Goal: Task Accomplishment & Management: Complete application form

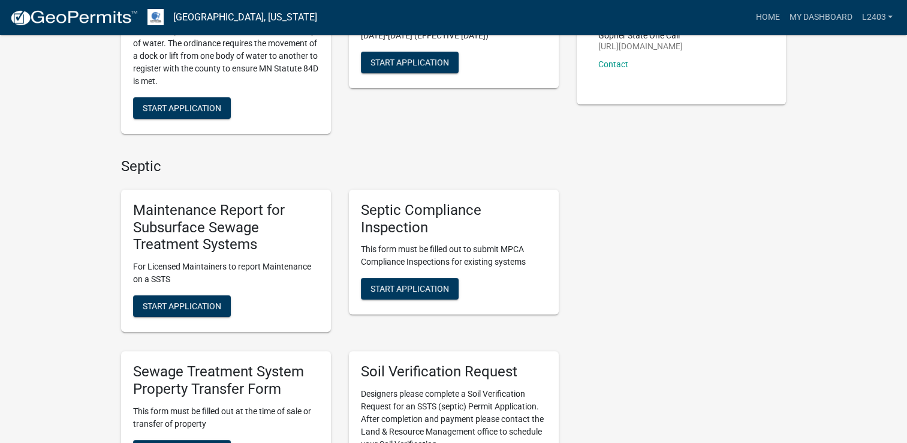
scroll to position [240, 0]
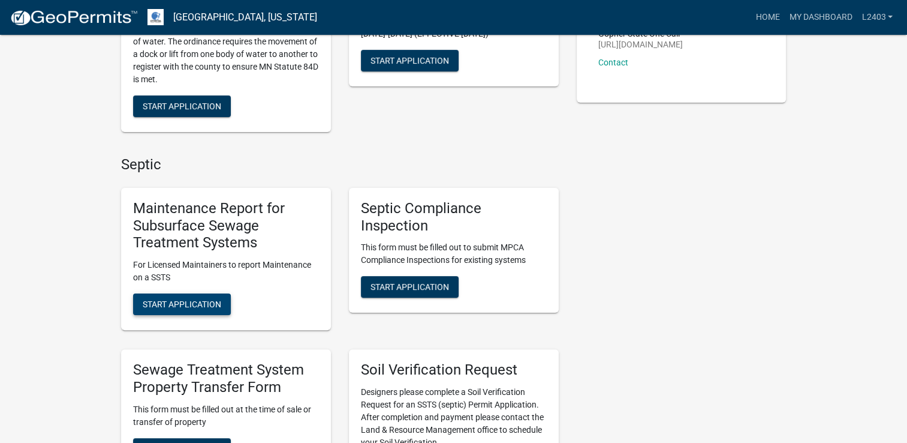
click at [175, 305] on span "Start Application" at bounding box center [182, 304] width 79 height 10
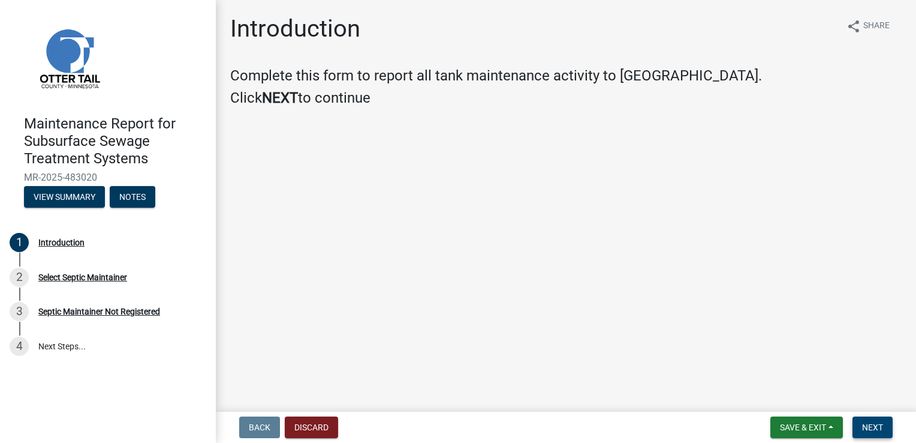
click at [879, 423] on span "Next" at bounding box center [872, 427] width 21 height 10
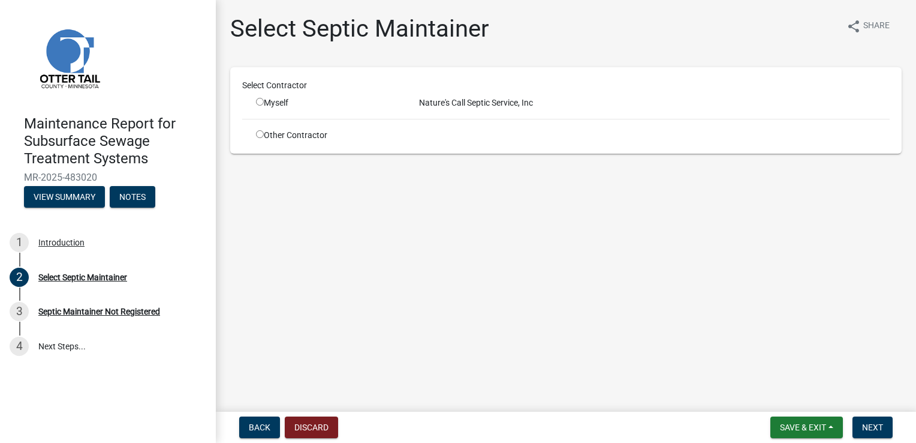
click at [259, 101] on input "radio" at bounding box center [260, 102] width 8 height 8
radio input "true"
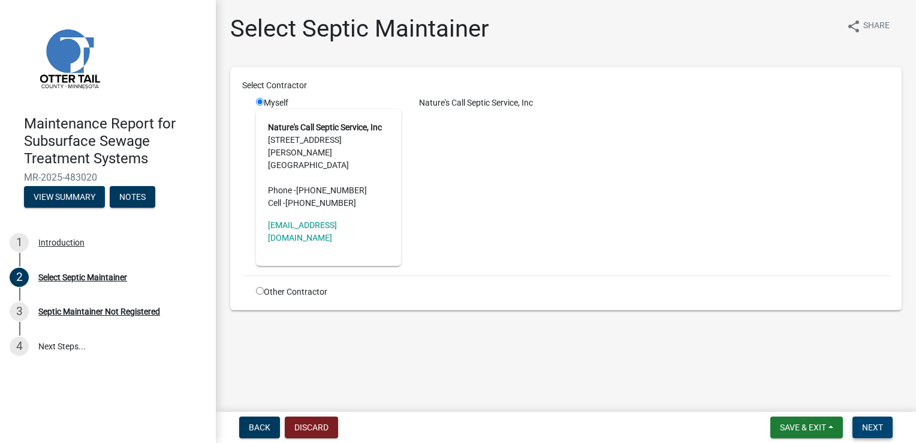
click at [879, 435] on button "Next" at bounding box center [873, 427] width 40 height 22
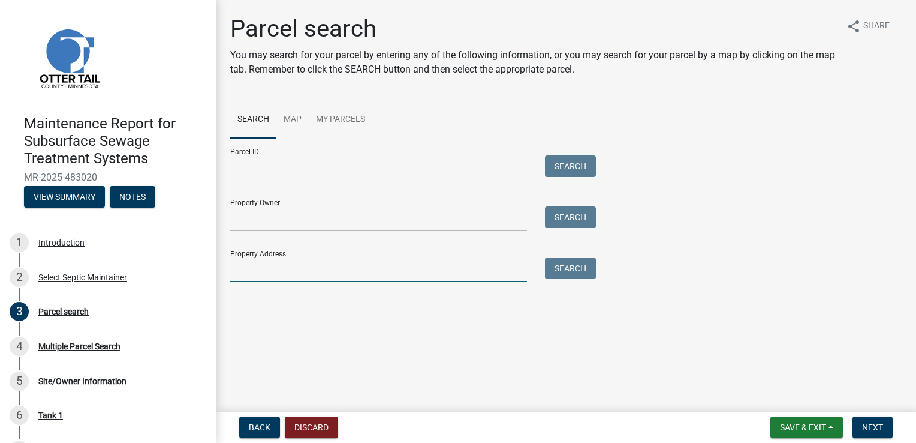
click at [273, 260] on input "Property Address:" at bounding box center [378, 269] width 297 height 25
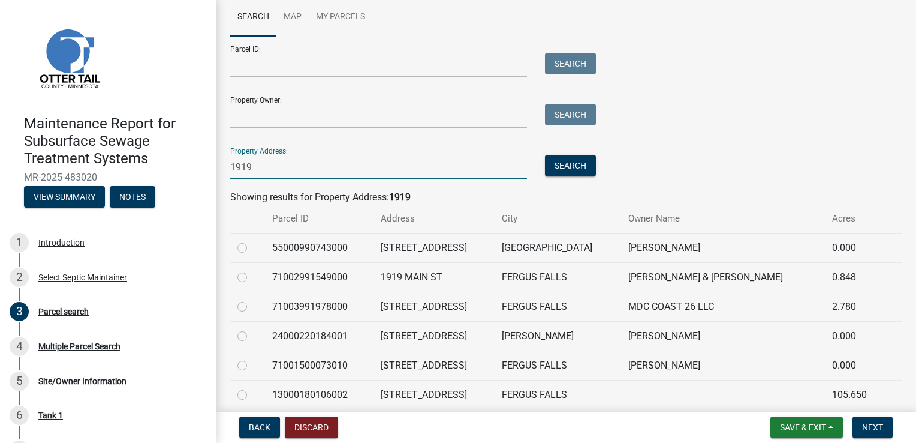
scroll to position [120, 0]
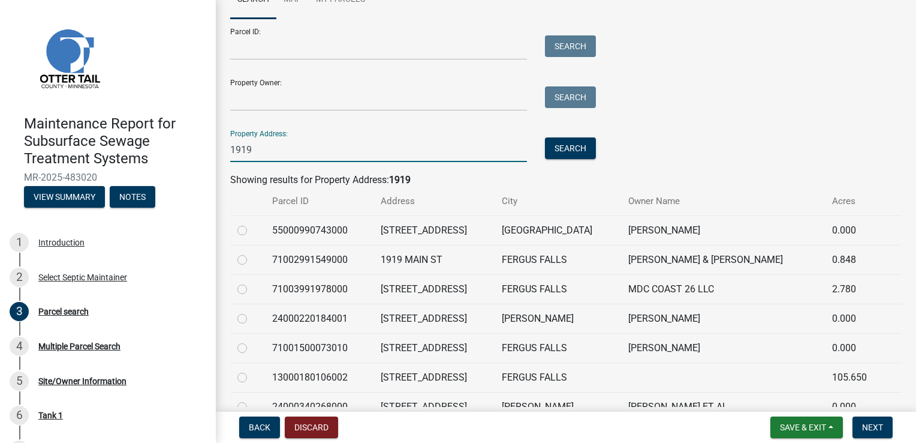
type input "1919"
click at [252, 341] on label at bounding box center [252, 341] width 0 height 0
click at [252, 342] on input "radio" at bounding box center [256, 345] width 8 height 8
radio input "true"
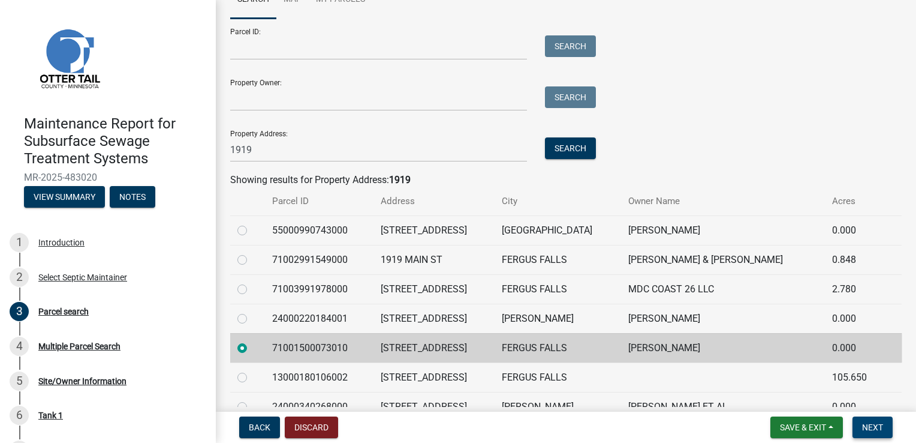
click at [869, 421] on button "Next" at bounding box center [873, 427] width 40 height 22
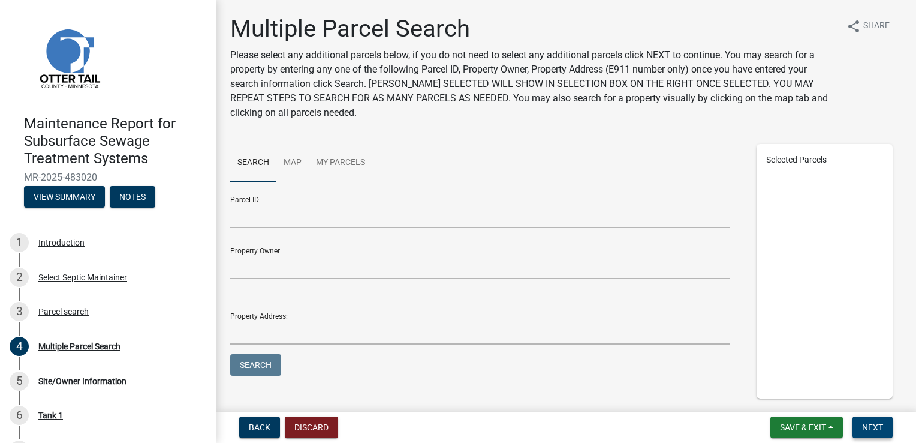
click at [869, 421] on button "Next" at bounding box center [873, 427] width 40 height 22
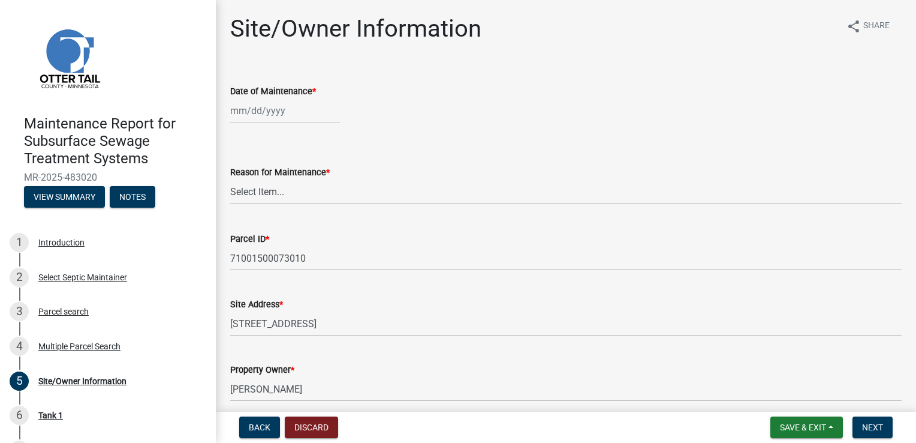
click at [257, 113] on div at bounding box center [285, 110] width 110 height 25
select select "9"
select select "2025"
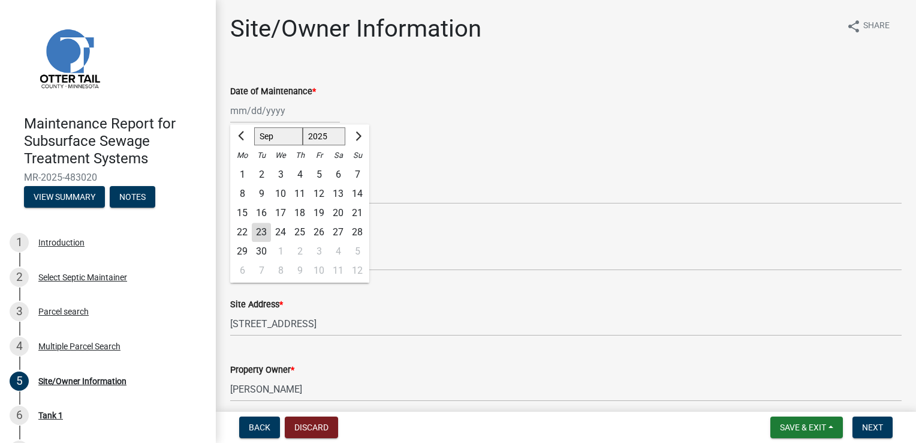
click at [259, 232] on div "23" at bounding box center [261, 232] width 19 height 19
type input "[DATE]"
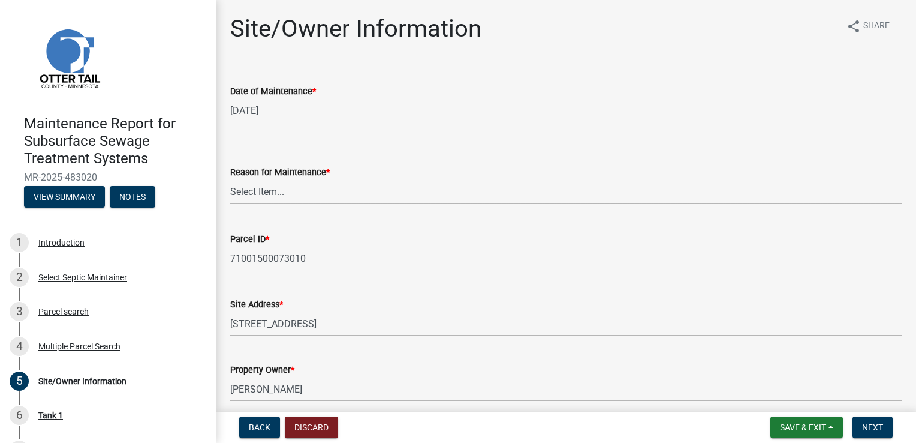
click at [247, 191] on select "Select Item... Called Routine Other" at bounding box center [566, 191] width 672 height 25
click at [230, 179] on select "Select Item... Called Routine Other" at bounding box center [566, 191] width 672 height 25
select select "3ac72b63-7b21-42e4-8192-806faae7a4f1"
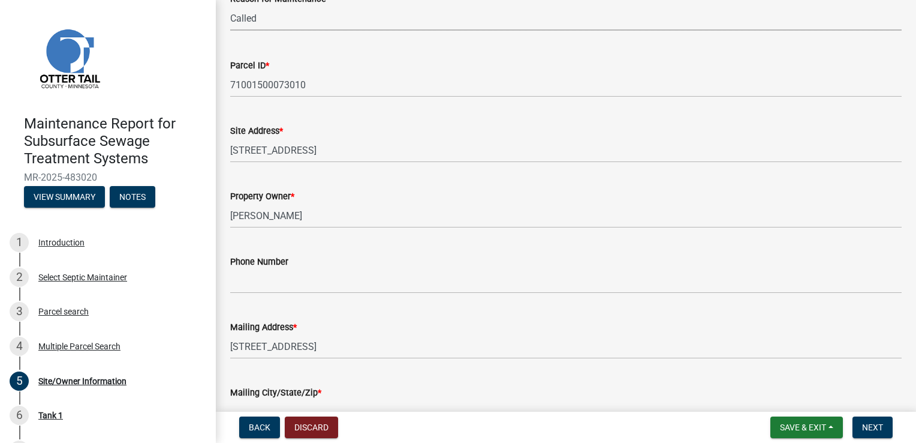
scroll to position [180, 0]
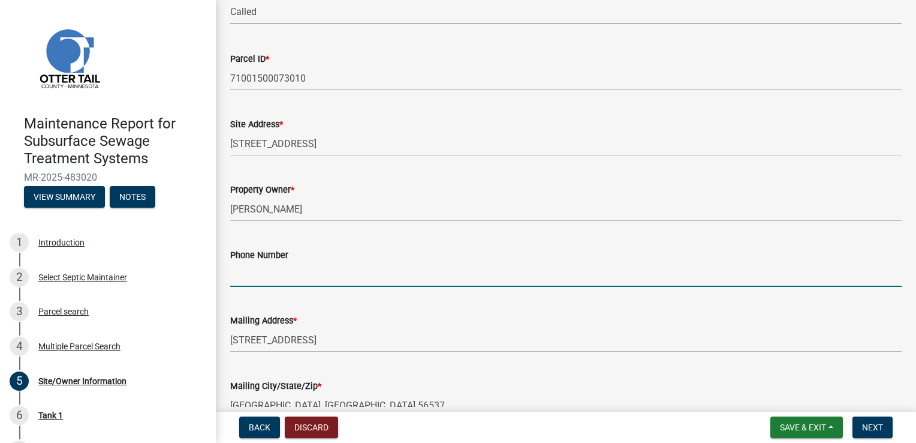
click at [285, 274] on input "Phone Number" at bounding box center [566, 274] width 672 height 25
type input "[PHONE_NUMBER]"
click at [862, 428] on span "Next" at bounding box center [872, 427] width 21 height 10
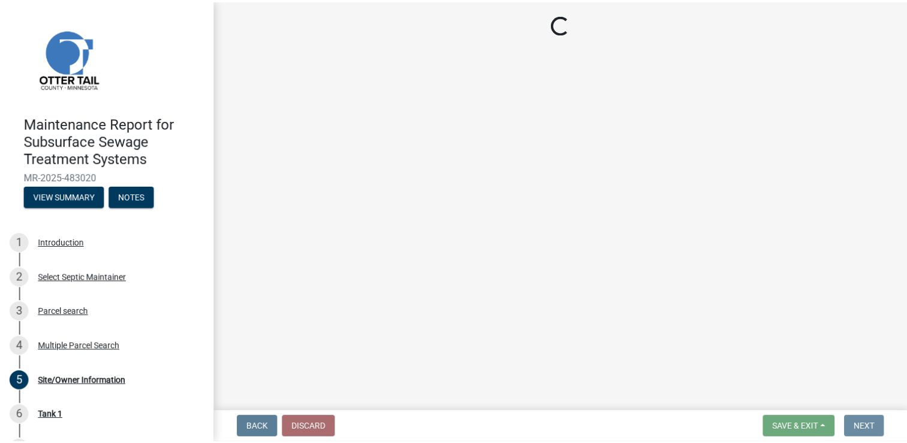
scroll to position [0, 0]
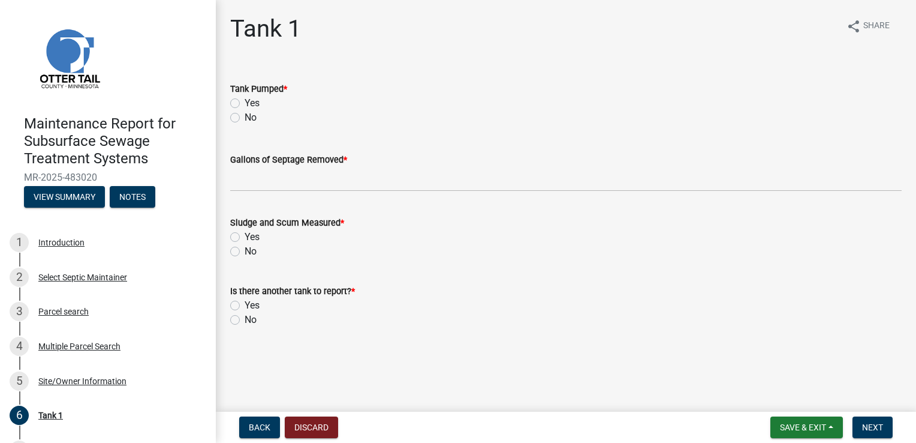
click at [245, 103] on label "Yes" at bounding box center [252, 103] width 15 height 14
click at [245, 103] on input "Yes" at bounding box center [249, 100] width 8 height 8
radio input "true"
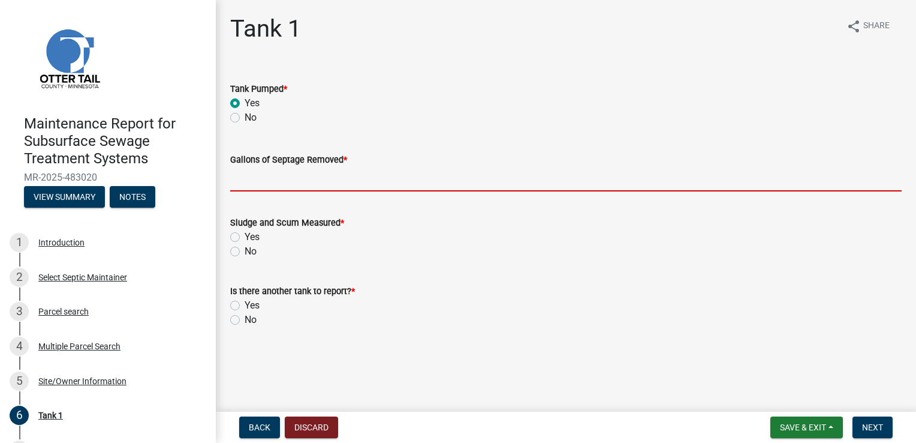
click at [294, 179] on input "Gallons of Septage Removed *" at bounding box center [566, 179] width 672 height 25
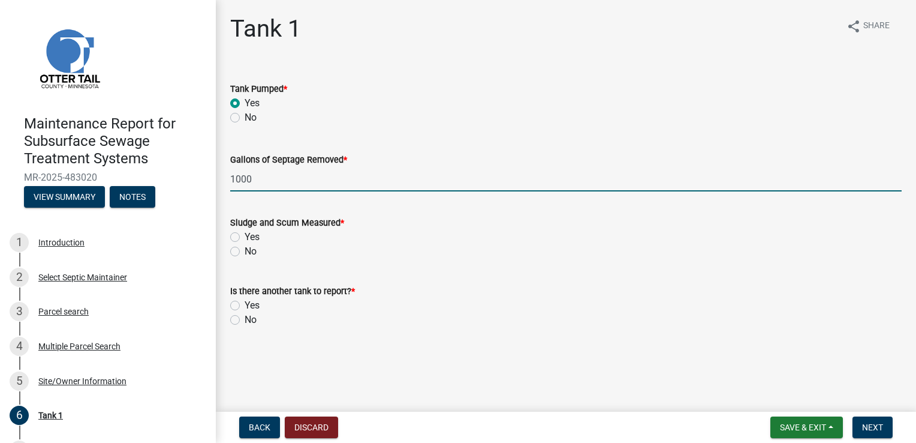
type input "1000"
click at [245, 238] on label "Yes" at bounding box center [252, 237] width 15 height 14
click at [245, 237] on input "Yes" at bounding box center [249, 234] width 8 height 8
radio input "true"
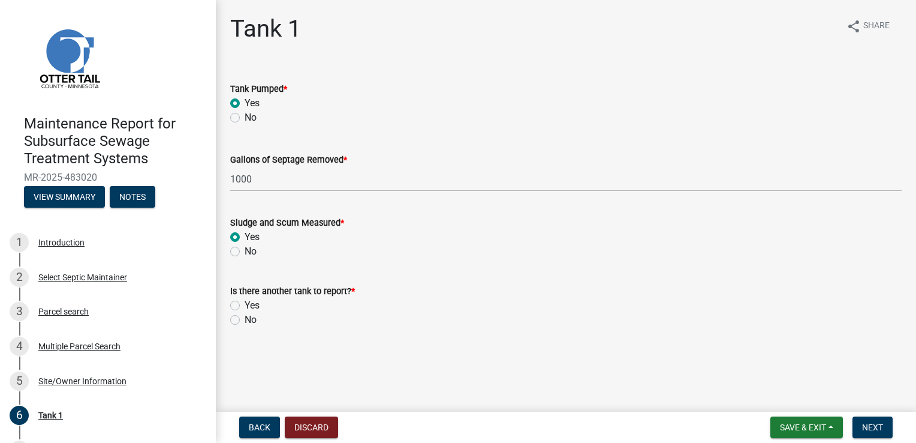
click at [245, 318] on label "No" at bounding box center [251, 319] width 12 height 14
click at [245, 318] on input "No" at bounding box center [249, 316] width 8 height 8
radio input "true"
click at [876, 429] on span "Next" at bounding box center [872, 427] width 21 height 10
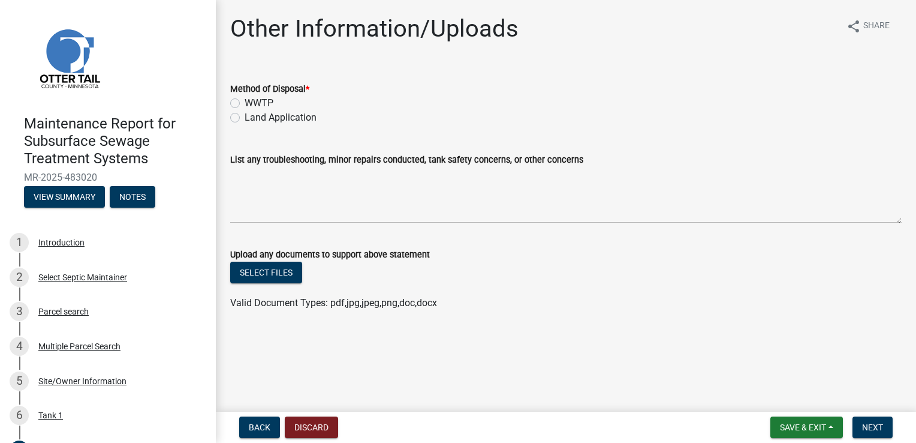
click at [267, 117] on label "Land Application" at bounding box center [281, 117] width 72 height 14
click at [252, 117] on input "Land Application" at bounding box center [249, 114] width 8 height 8
radio input "true"
click at [868, 434] on button "Next" at bounding box center [873, 427] width 40 height 22
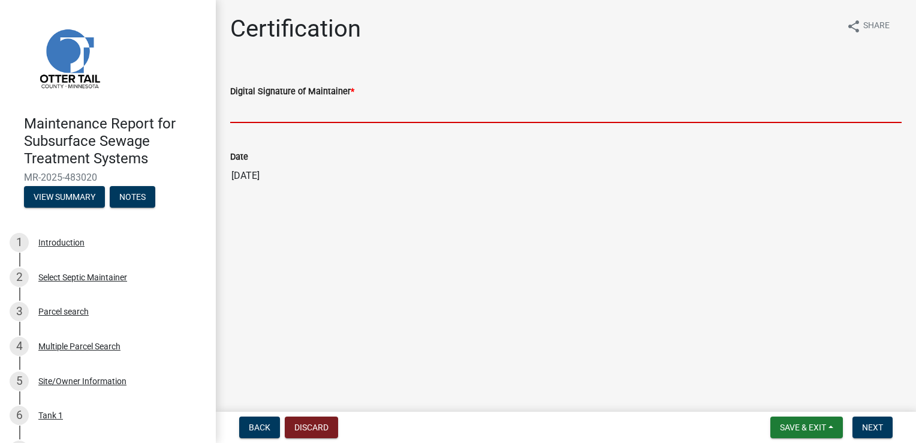
click at [306, 114] on input "Digital Signature of Maintainer *" at bounding box center [566, 110] width 672 height 25
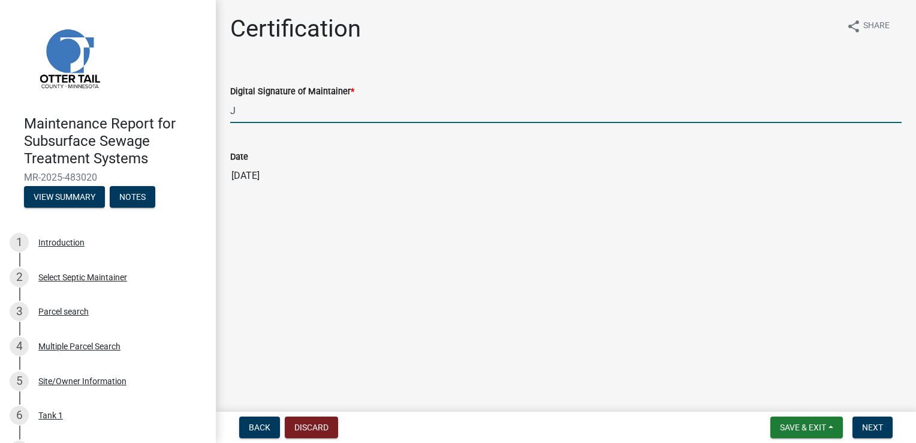
type input "J"
type input "[PERSON_NAME]"
click at [879, 428] on span "Next" at bounding box center [872, 427] width 21 height 10
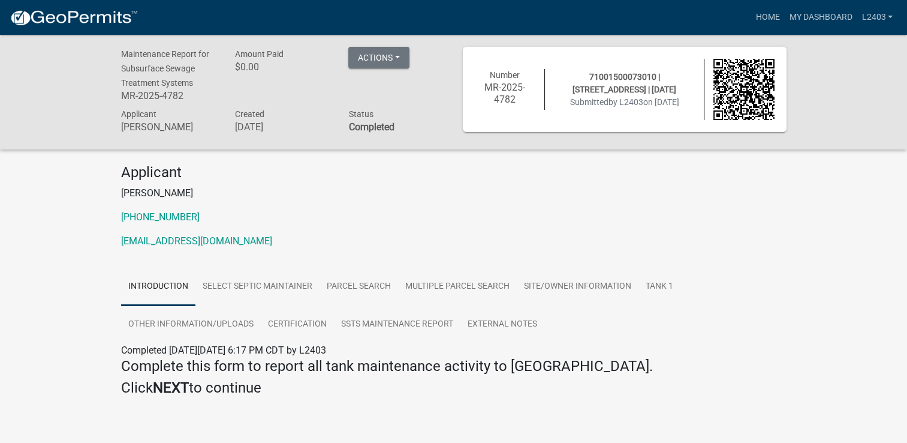
click at [668, 243] on p "[EMAIL_ADDRESS][DOMAIN_NAME]" at bounding box center [454, 241] width 666 height 14
click at [774, 15] on link "Home" at bounding box center [768, 17] width 34 height 23
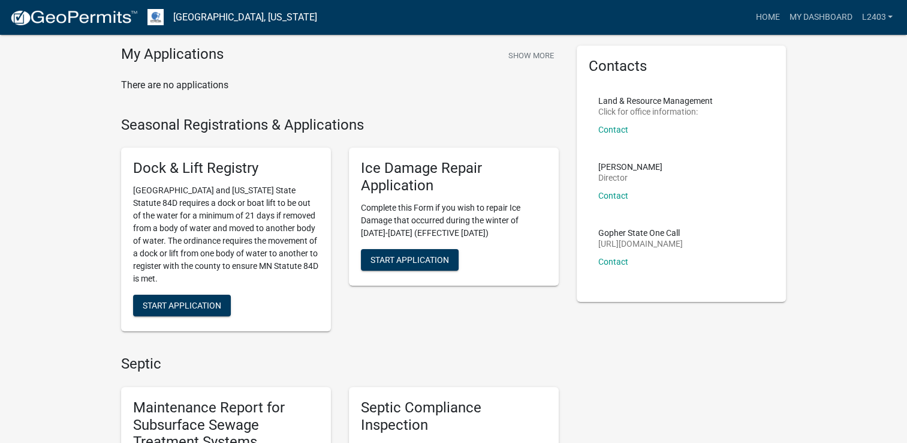
scroll to position [180, 0]
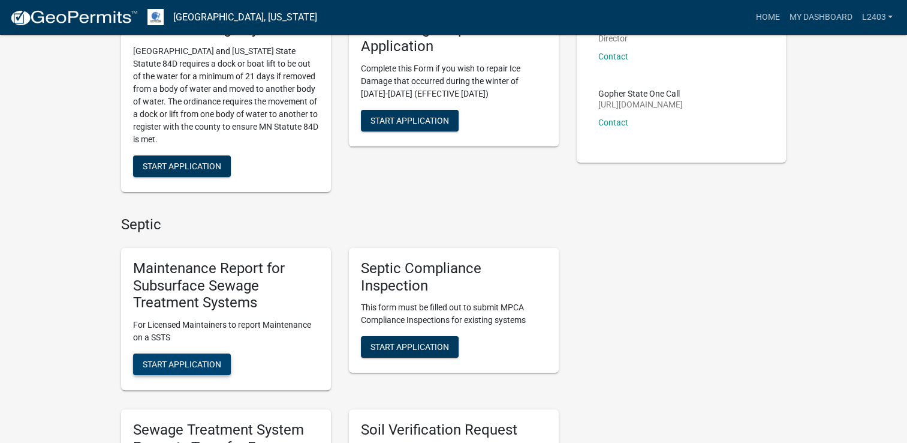
click at [178, 356] on button "Start Application" at bounding box center [182, 364] width 98 height 22
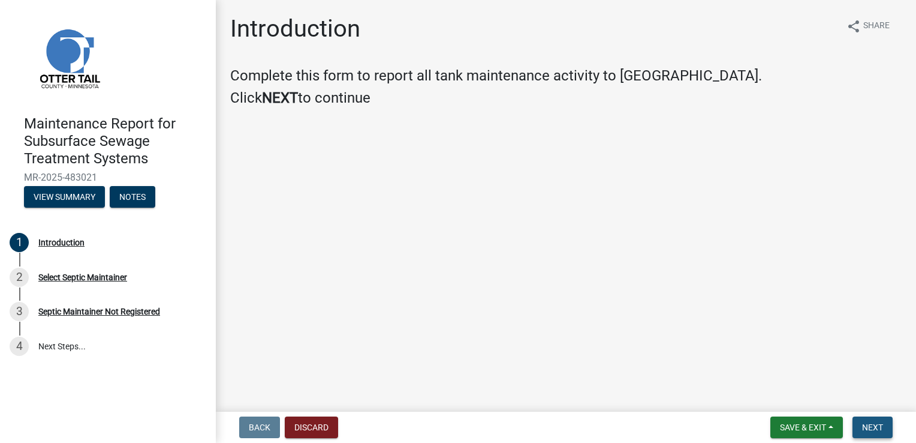
click at [866, 422] on span "Next" at bounding box center [872, 427] width 21 height 10
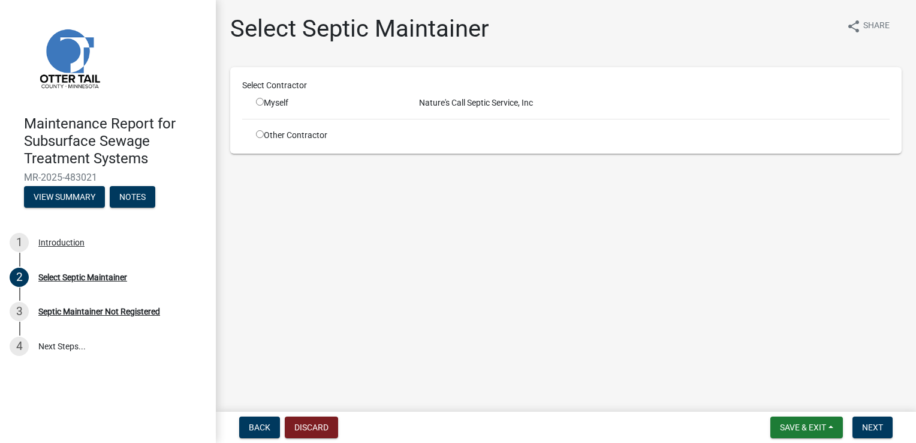
click at [260, 102] on input "radio" at bounding box center [260, 102] width 8 height 8
radio input "true"
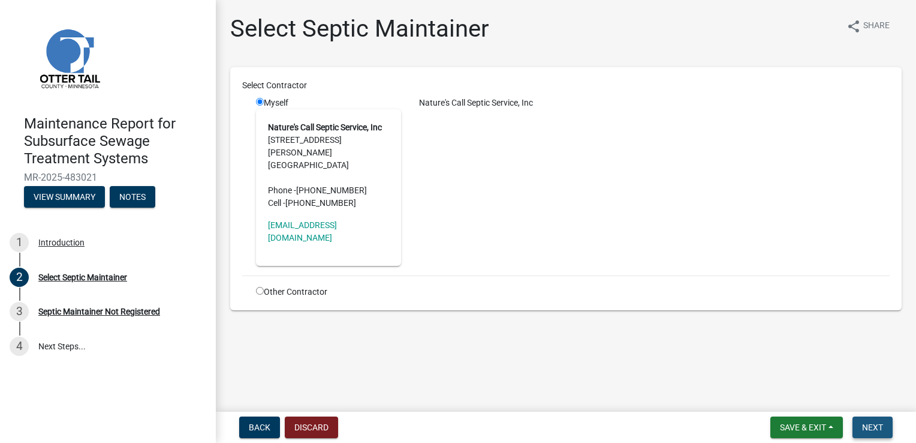
click at [879, 425] on span "Next" at bounding box center [872, 427] width 21 height 10
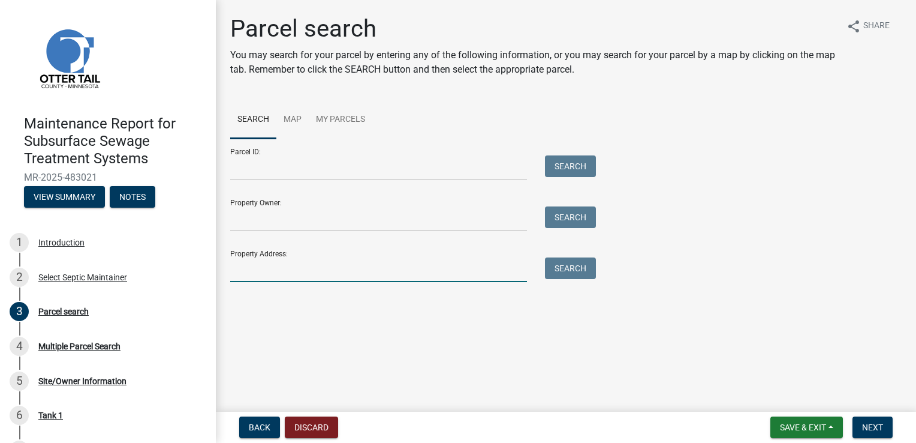
click at [266, 275] on input "Property Address:" at bounding box center [378, 269] width 297 height 25
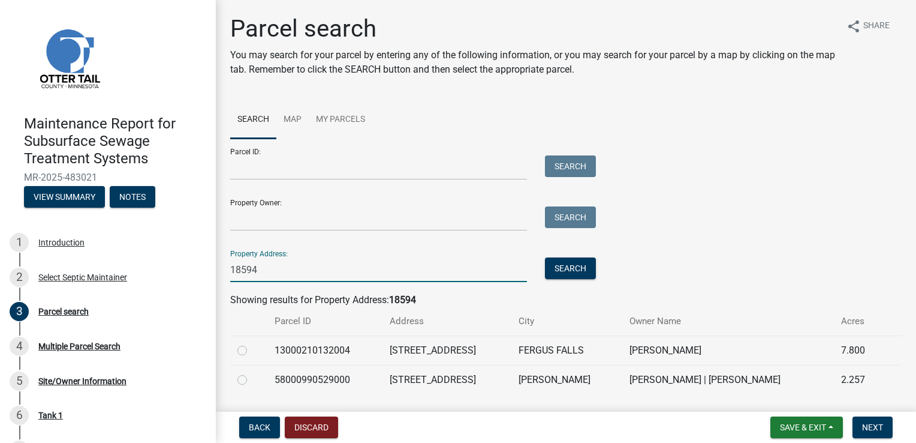
type input "18594"
click at [252, 343] on label at bounding box center [252, 343] width 0 height 0
click at [252, 349] on input "radio" at bounding box center [256, 347] width 8 height 8
radio input "true"
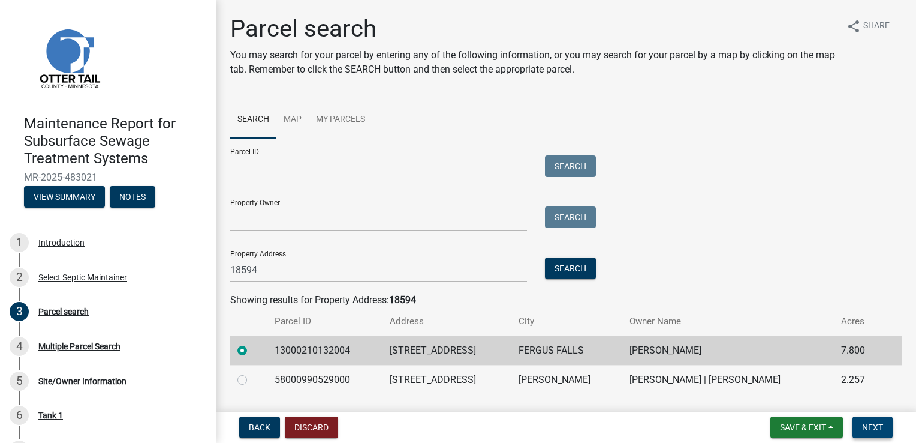
click at [883, 423] on button "Next" at bounding box center [873, 427] width 40 height 22
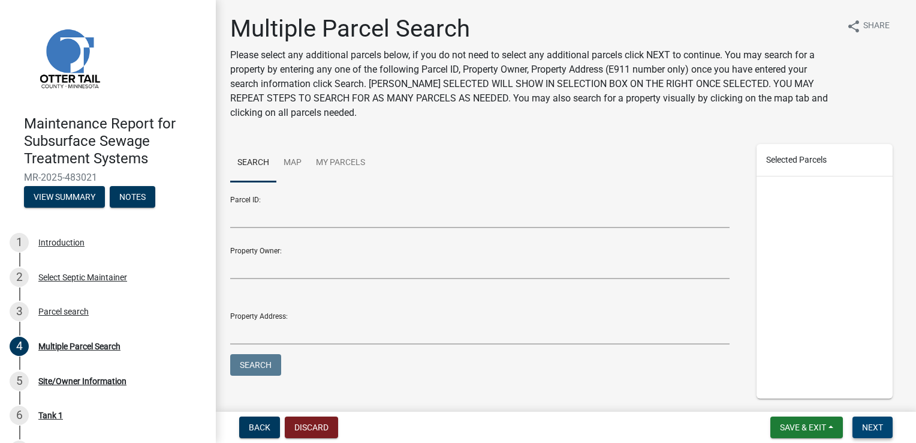
click at [883, 423] on button "Next" at bounding box center [873, 427] width 40 height 22
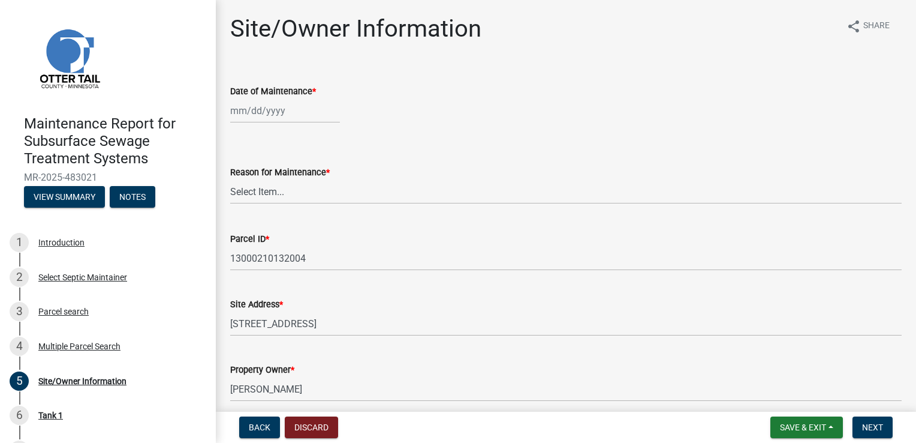
select select "9"
select select "2025"
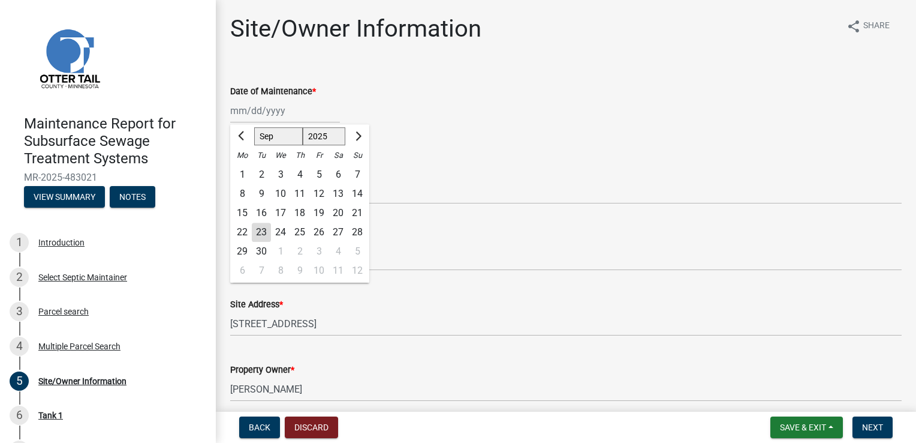
click at [266, 109] on div "[PERSON_NAME] Feb Mar Apr [PERSON_NAME][DATE] Oct Nov [DATE] 1526 1527 1528 152…" at bounding box center [285, 110] width 110 height 25
click at [266, 232] on div "23" at bounding box center [261, 232] width 19 height 19
type input "[DATE]"
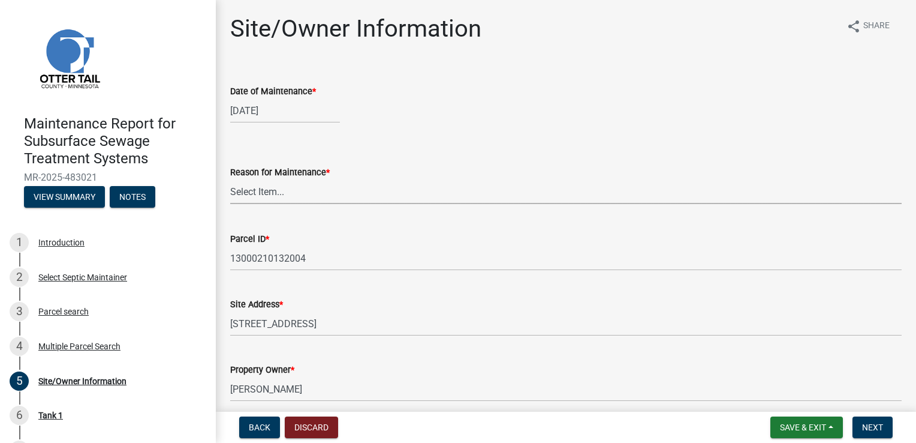
click at [257, 194] on select "Select Item... Called Routine Other" at bounding box center [566, 191] width 672 height 25
click at [230, 179] on select "Select Item... Called Routine Other" at bounding box center [566, 191] width 672 height 25
select select "3ac72b63-7b21-42e4-8192-806faae7a4f1"
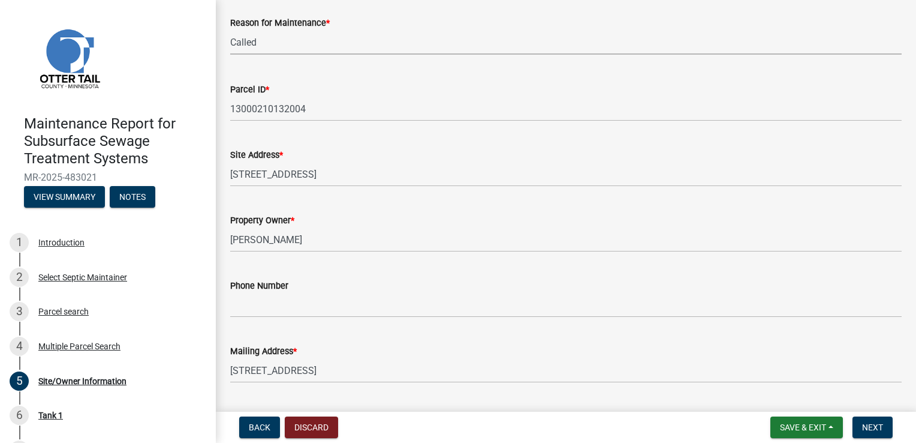
scroll to position [180, 0]
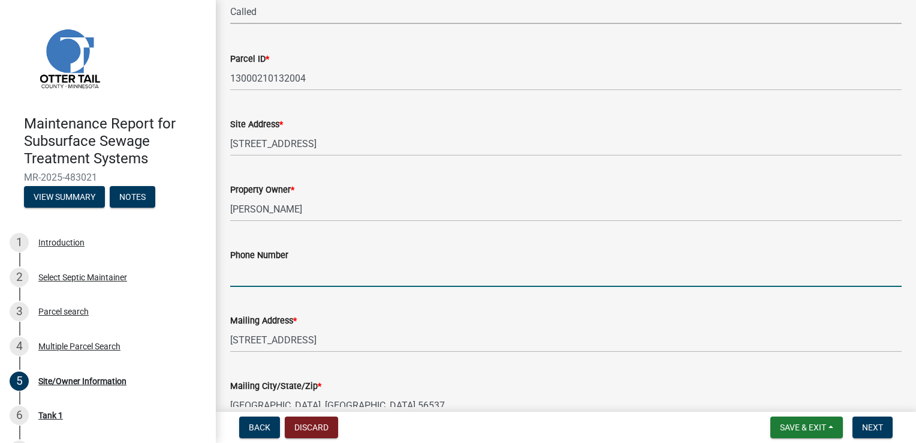
click at [272, 272] on input "Phone Number" at bounding box center [566, 274] width 672 height 25
type input "[PHONE_NUMBER]"
click at [876, 438] on button "Next" at bounding box center [873, 427] width 40 height 22
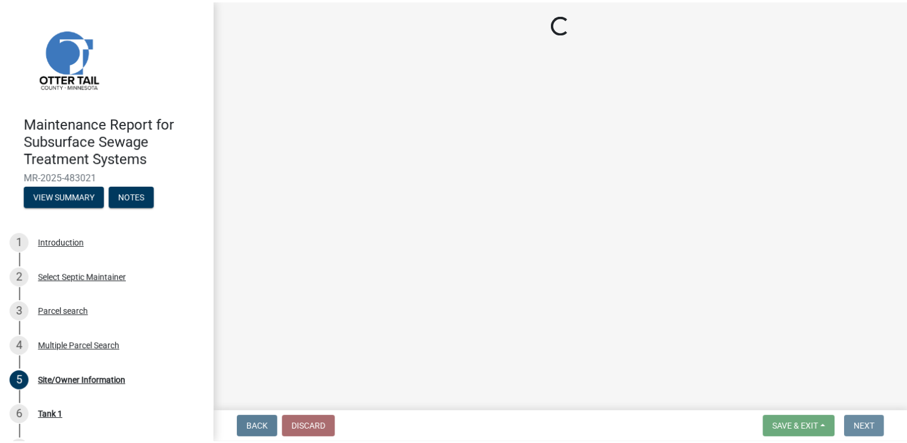
scroll to position [0, 0]
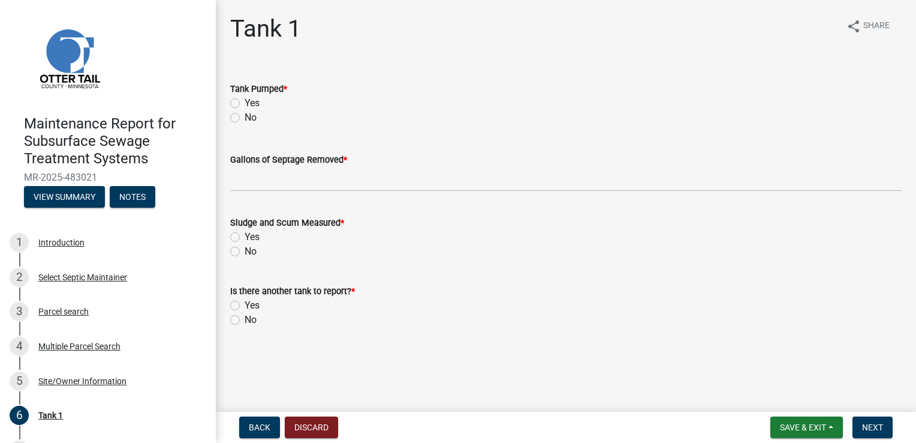
click at [254, 104] on label "Yes" at bounding box center [252, 103] width 15 height 14
click at [252, 104] on input "Yes" at bounding box center [249, 100] width 8 height 8
radio input "true"
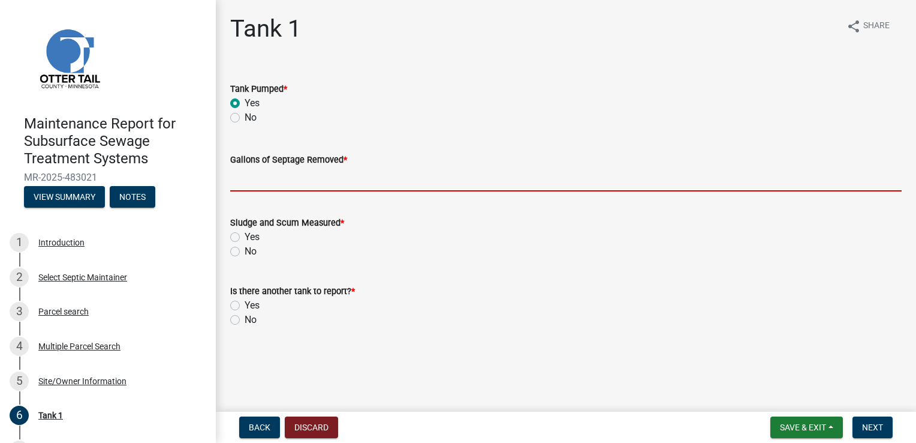
click at [282, 174] on input "Gallons of Septage Removed *" at bounding box center [566, 179] width 672 height 25
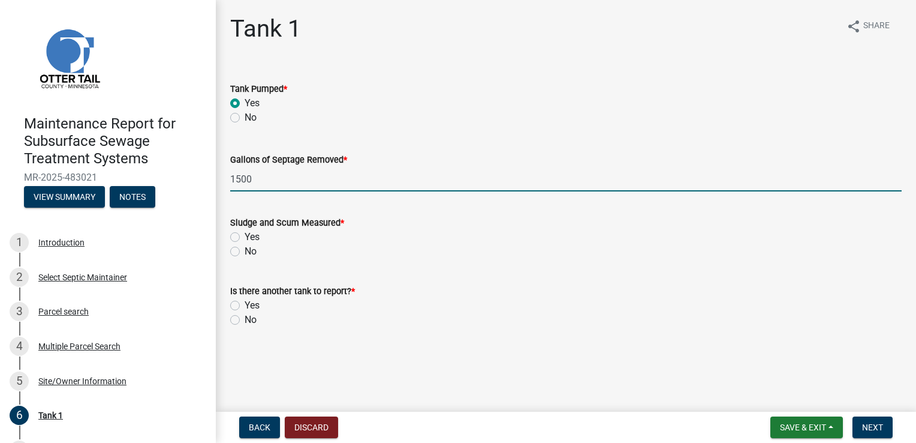
type input "1500"
click at [245, 234] on label "Yes" at bounding box center [252, 237] width 15 height 14
click at [245, 234] on input "Yes" at bounding box center [249, 234] width 8 height 8
radio input "true"
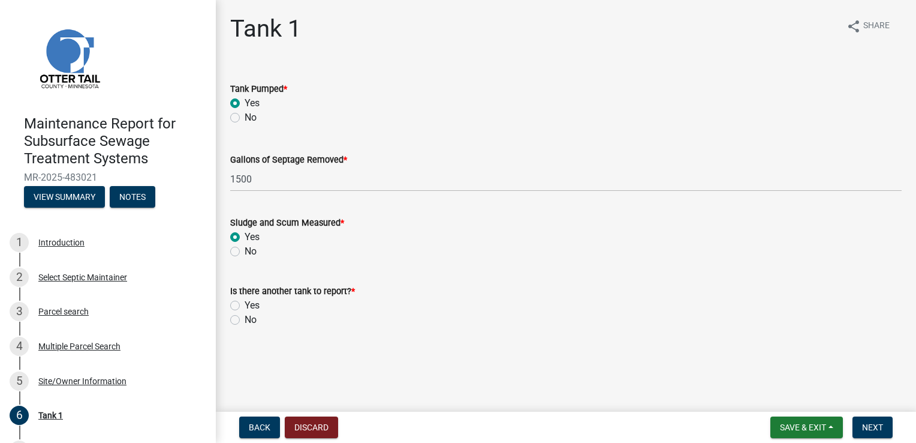
click at [245, 321] on label "No" at bounding box center [251, 319] width 12 height 14
click at [245, 320] on input "No" at bounding box center [249, 316] width 8 height 8
radio input "true"
click at [871, 431] on span "Next" at bounding box center [872, 427] width 21 height 10
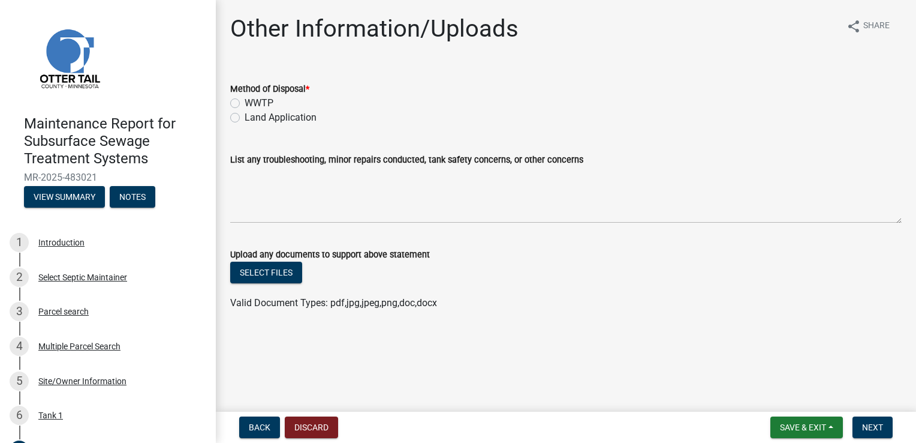
click at [270, 101] on label "WWTP" at bounding box center [259, 103] width 29 height 14
click at [252, 101] on input "WWTP" at bounding box center [249, 100] width 8 height 8
radio input "true"
click at [265, 120] on label "Land Application" at bounding box center [281, 117] width 72 height 14
click at [252, 118] on input "Land Application" at bounding box center [249, 114] width 8 height 8
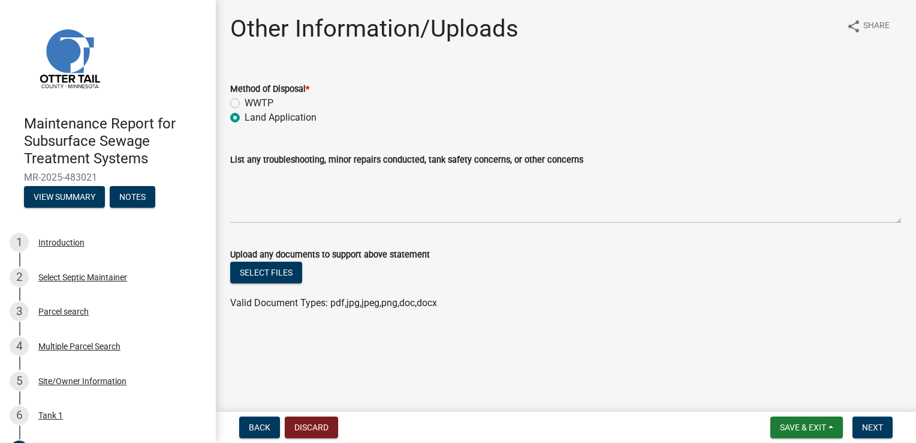
radio input "true"
click at [871, 423] on span "Next" at bounding box center [872, 427] width 21 height 10
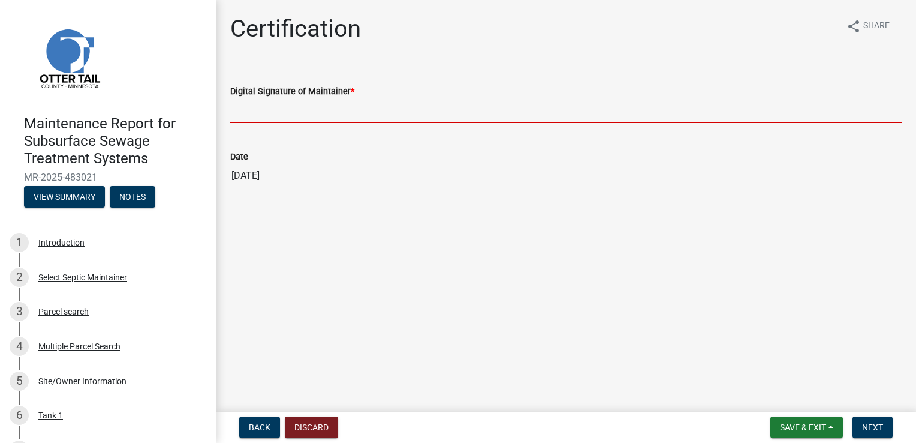
click at [290, 115] on input "Digital Signature of Maintainer *" at bounding box center [566, 110] width 672 height 25
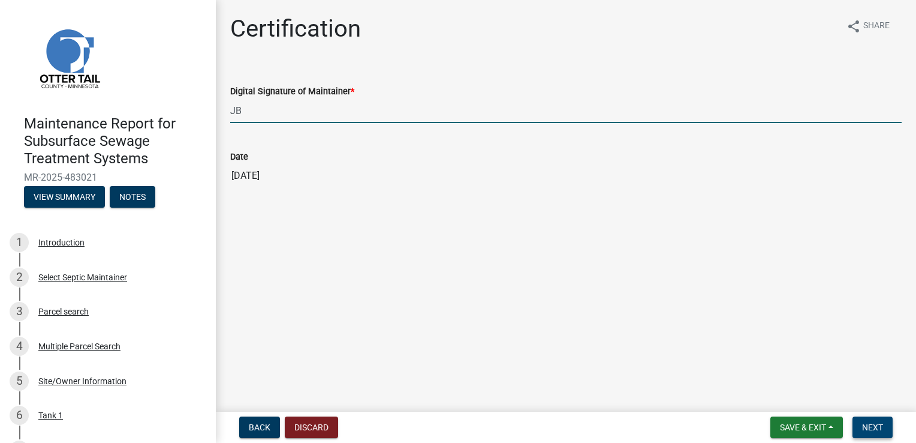
type input "JB"
click at [866, 427] on span "Next" at bounding box center [872, 427] width 21 height 10
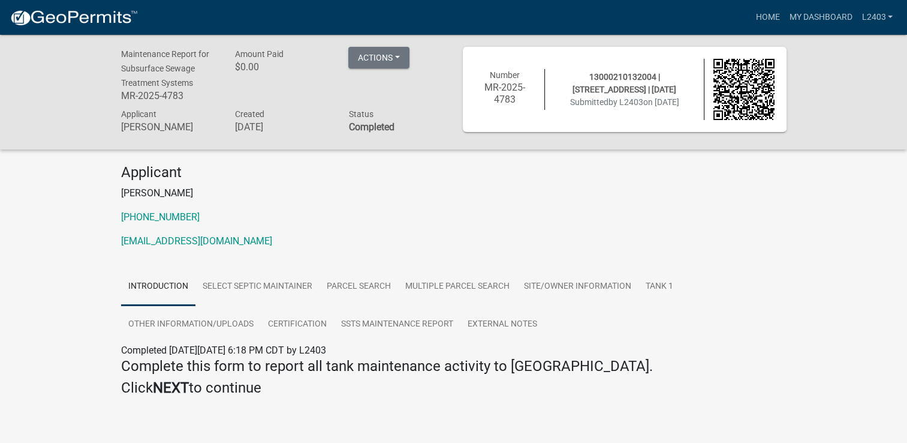
drag, startPoint x: 518, startPoint y: 237, endPoint x: 567, endPoint y: 188, distance: 69.5
click at [517, 237] on p "[EMAIL_ADDRESS][DOMAIN_NAME]" at bounding box center [454, 241] width 666 height 14
click at [770, 16] on link "Home" at bounding box center [768, 17] width 34 height 23
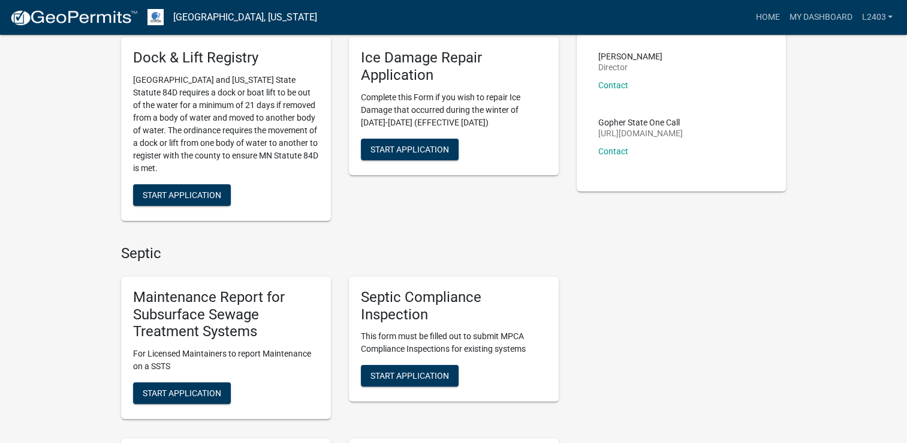
scroll to position [180, 0]
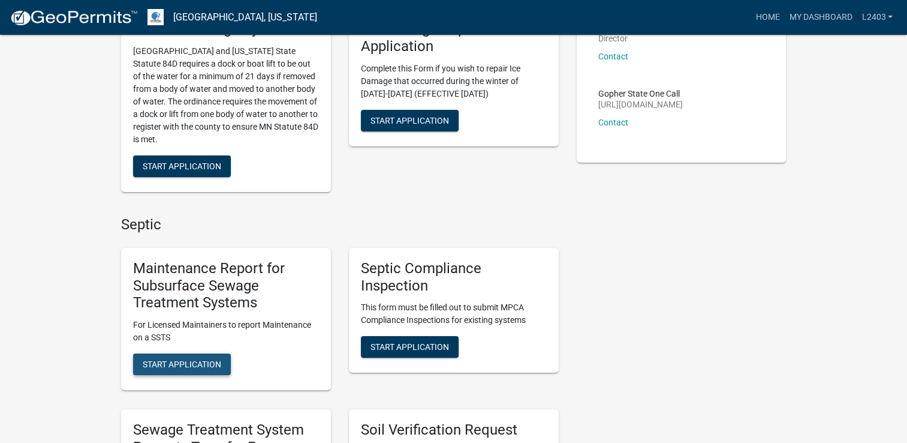
click at [206, 361] on span "Start Application" at bounding box center [182, 364] width 79 height 10
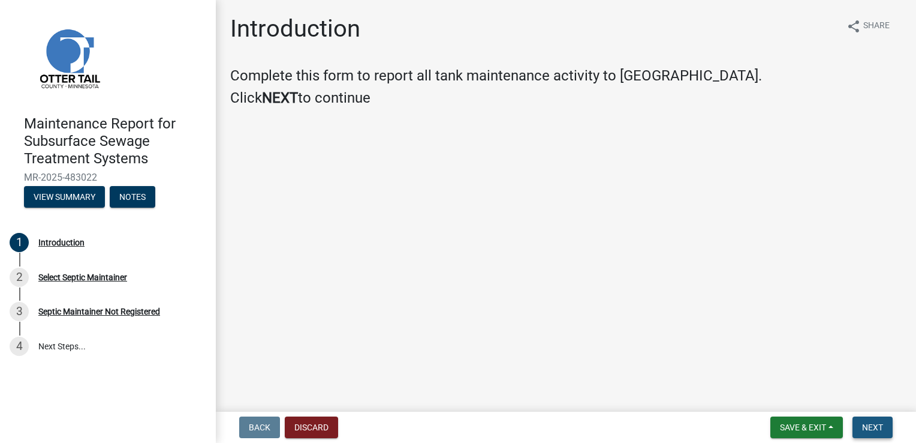
click at [868, 429] on span "Next" at bounding box center [872, 427] width 21 height 10
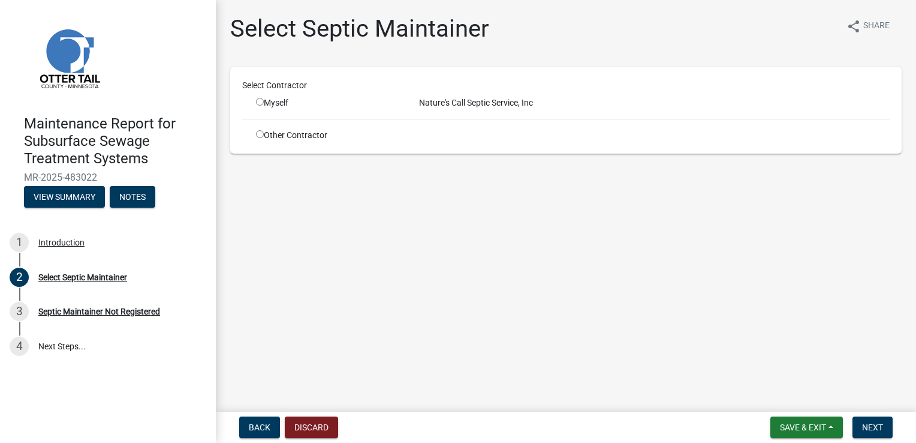
click at [263, 100] on input "radio" at bounding box center [260, 102] width 8 height 8
radio input "true"
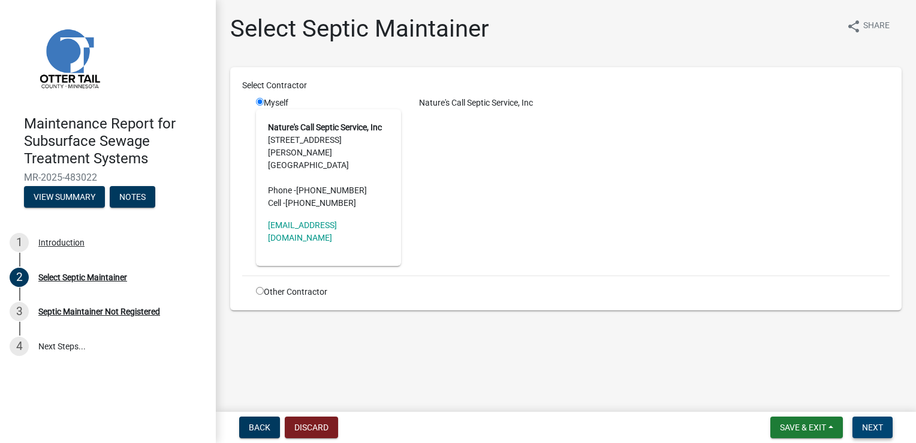
click at [869, 419] on button "Next" at bounding box center [873, 427] width 40 height 22
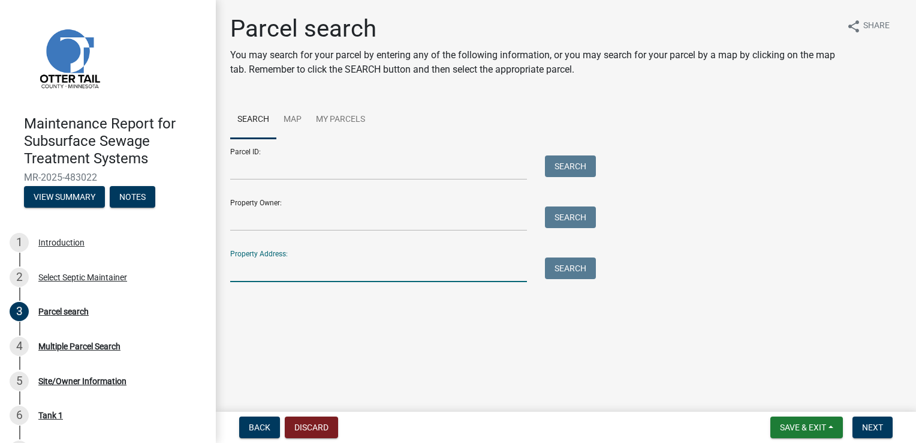
click at [279, 265] on input "Property Address:" at bounding box center [378, 269] width 297 height 25
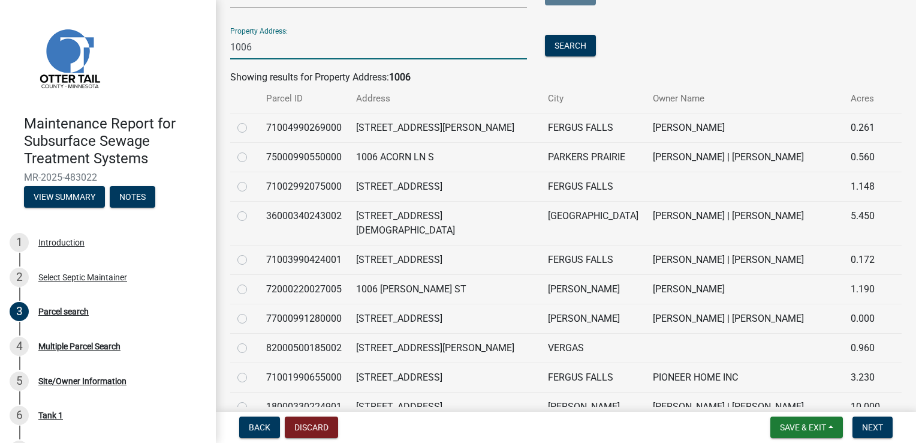
scroll to position [240, 0]
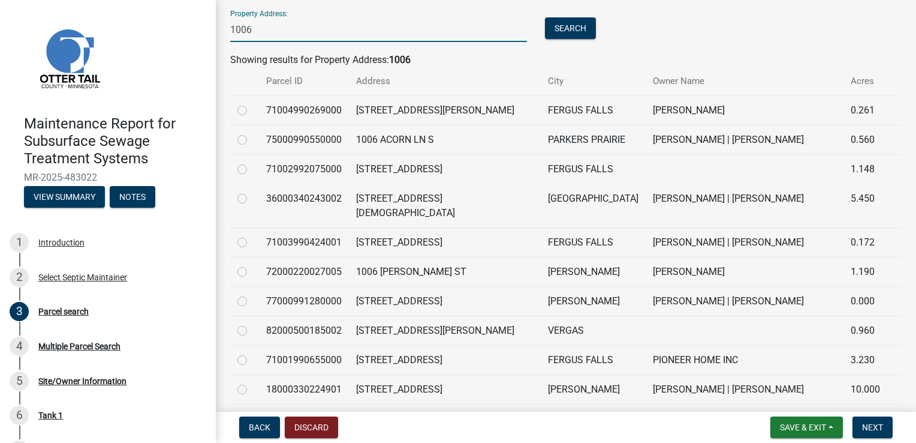
type input "1006"
click at [252, 162] on label at bounding box center [252, 162] width 0 height 0
click at [252, 170] on input "radio" at bounding box center [256, 166] width 8 height 8
radio input "true"
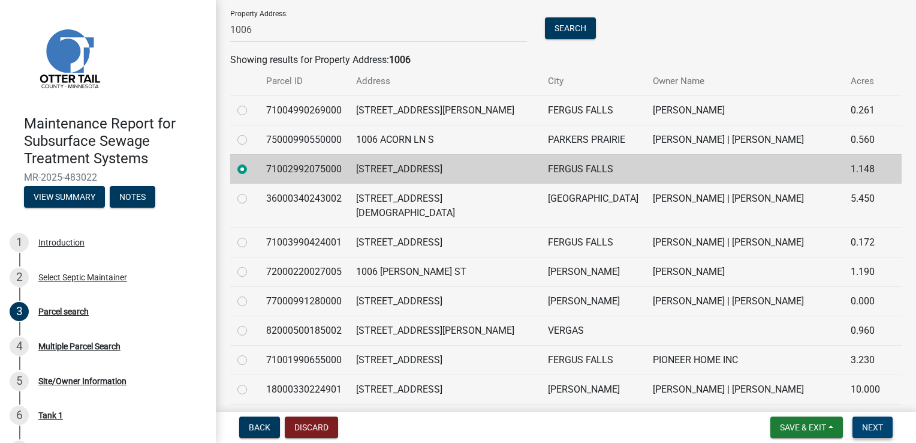
click at [877, 424] on span "Next" at bounding box center [872, 427] width 21 height 10
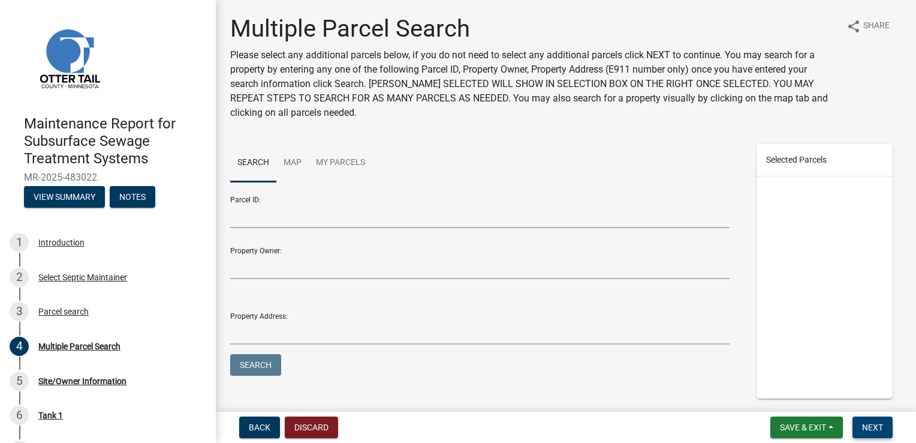
click at [870, 422] on span "Next" at bounding box center [872, 427] width 21 height 10
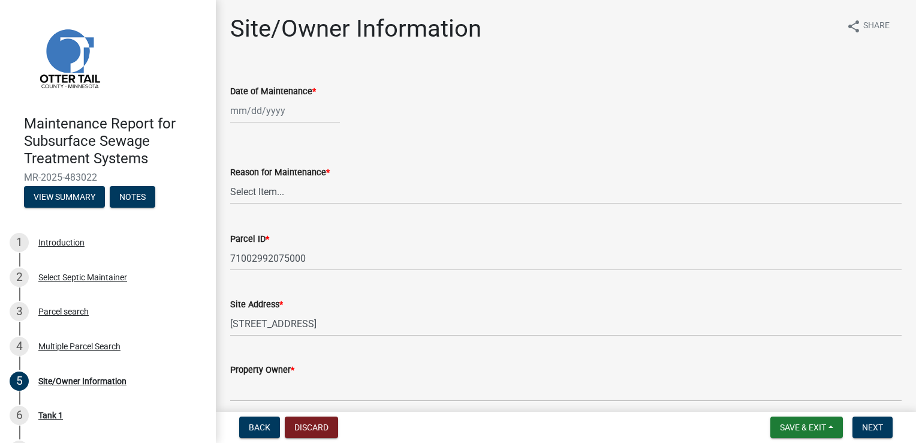
click at [243, 115] on div at bounding box center [285, 110] width 110 height 25
select select "9"
select select "2025"
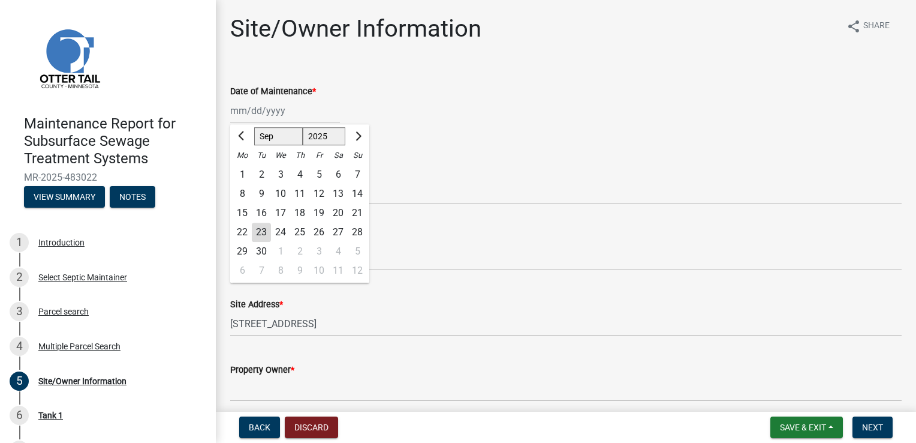
drag, startPoint x: 261, startPoint y: 234, endPoint x: 267, endPoint y: 214, distance: 21.7
click at [261, 234] on div "23" at bounding box center [261, 232] width 19 height 19
type input "[DATE]"
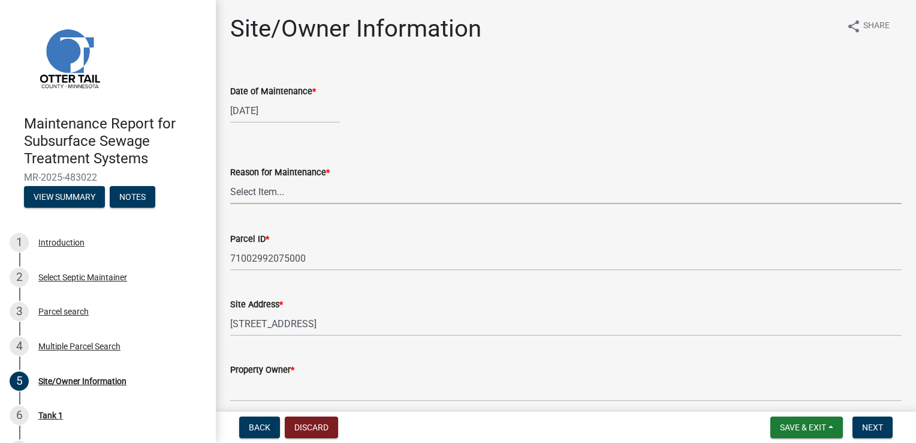
click at [266, 195] on select "Select Item... Called Routine Other" at bounding box center [566, 191] width 672 height 25
click at [230, 179] on select "Select Item... Called Routine Other" at bounding box center [566, 191] width 672 height 25
select select "3ac72b63-7b21-42e4-8192-806faae7a4f1"
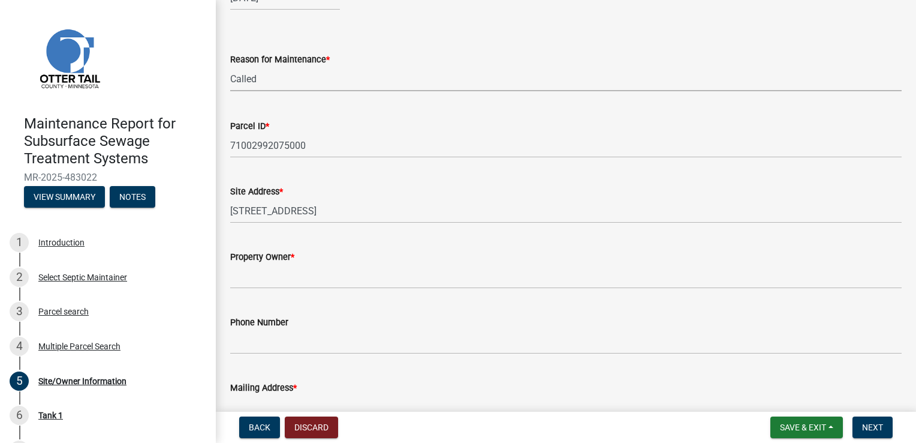
scroll to position [120, 0]
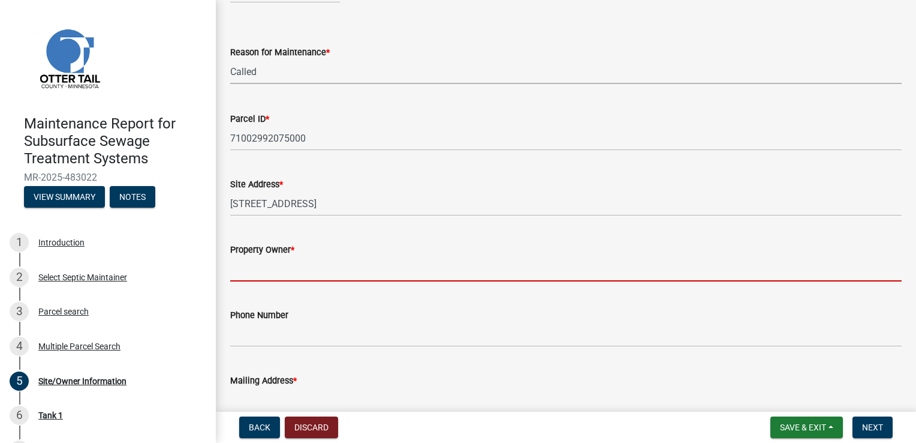
click at [260, 269] on input "Property Owner *" at bounding box center [566, 269] width 672 height 25
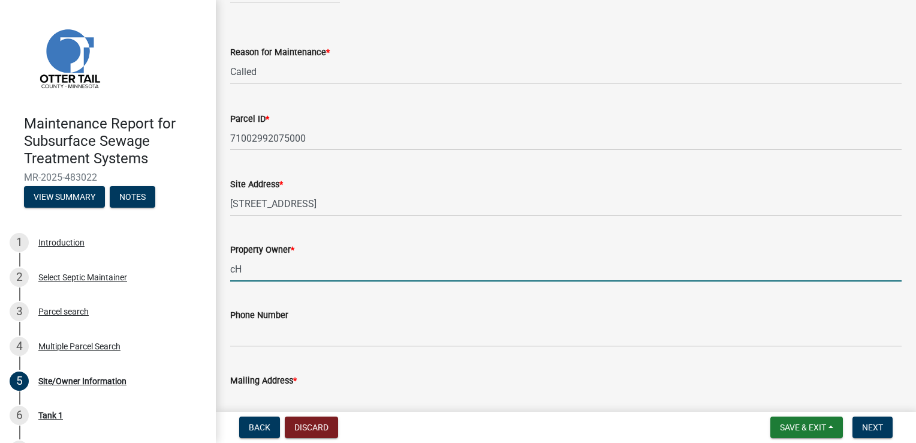
type input "c"
type input "[PERSON_NAME]"
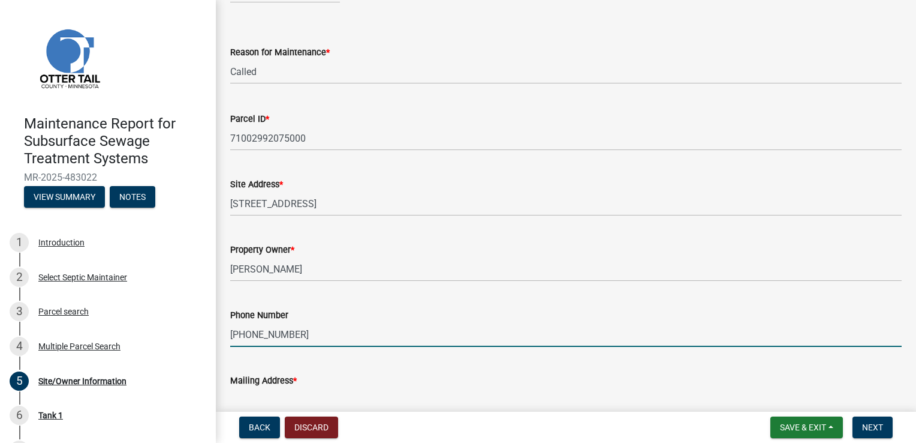
type input "[PHONE_NUMBER]"
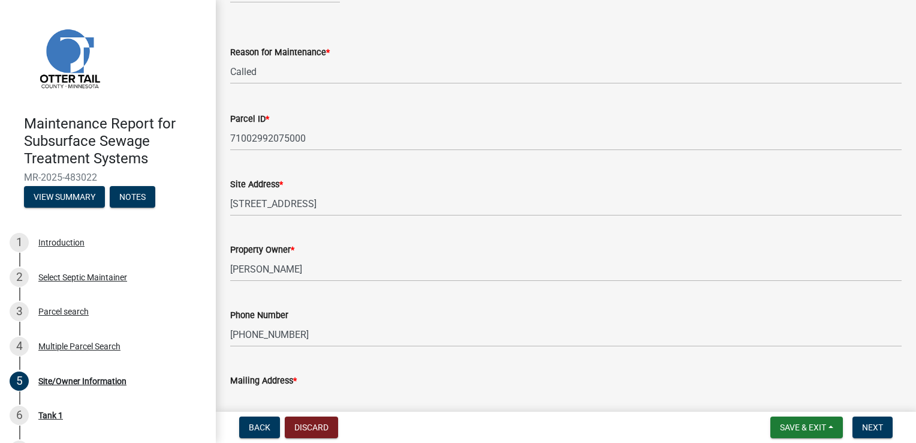
scroll to position [125, 0]
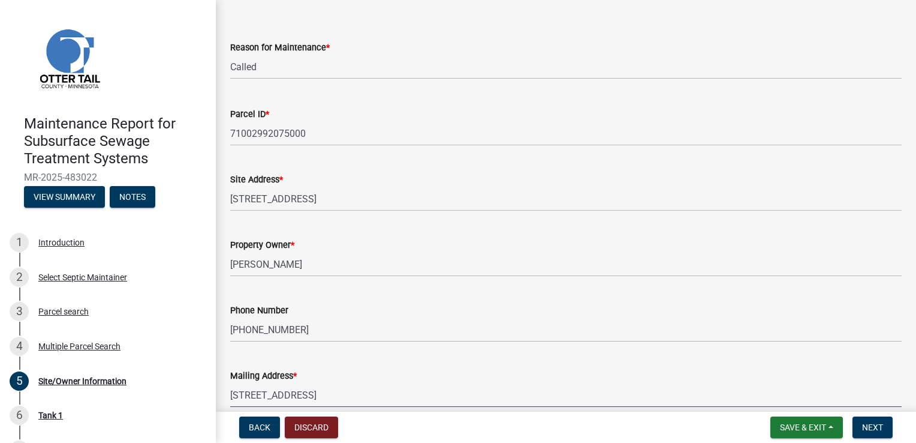
type input "[STREET_ADDRESS]"
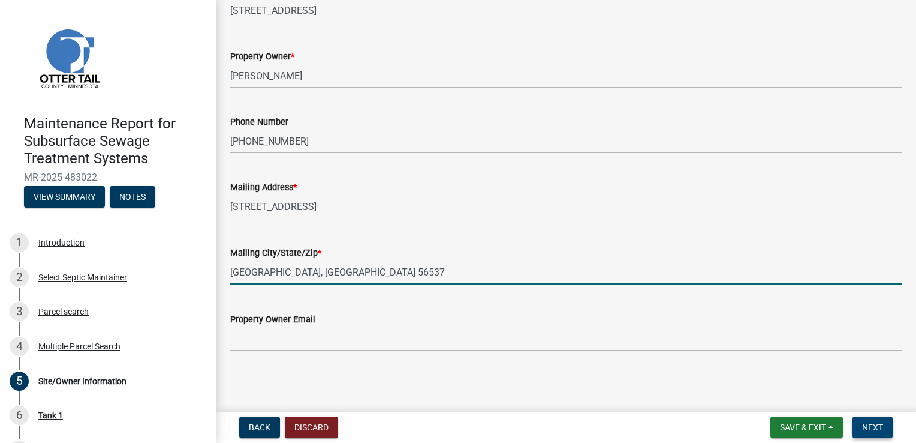
type input "[GEOGRAPHIC_DATA], [GEOGRAPHIC_DATA] 56537"
click at [868, 431] on span "Next" at bounding box center [872, 427] width 21 height 10
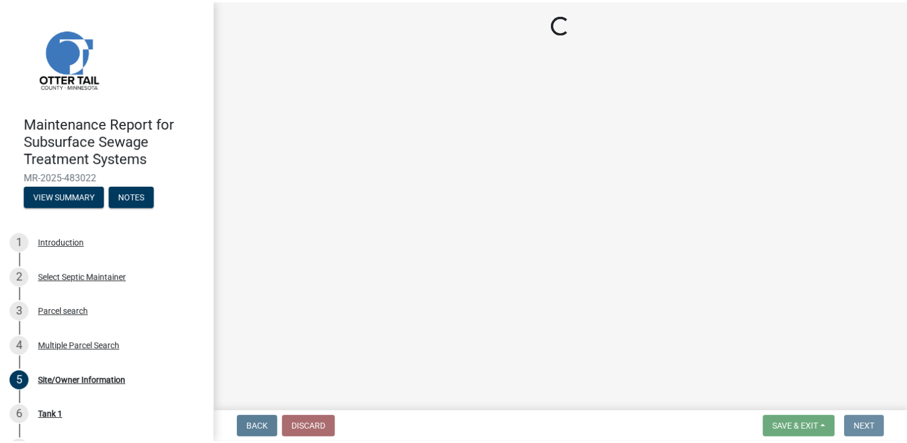
scroll to position [0, 0]
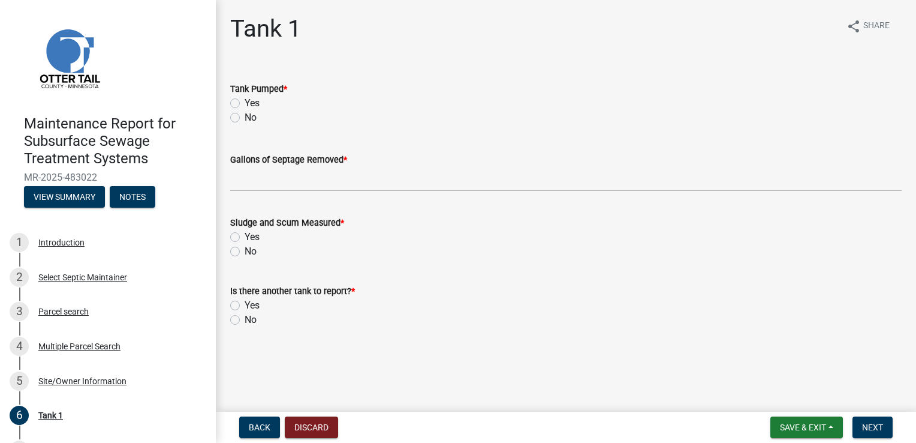
click at [257, 105] on label "Yes" at bounding box center [252, 103] width 15 height 14
click at [252, 104] on input "Yes" at bounding box center [249, 100] width 8 height 8
radio input "true"
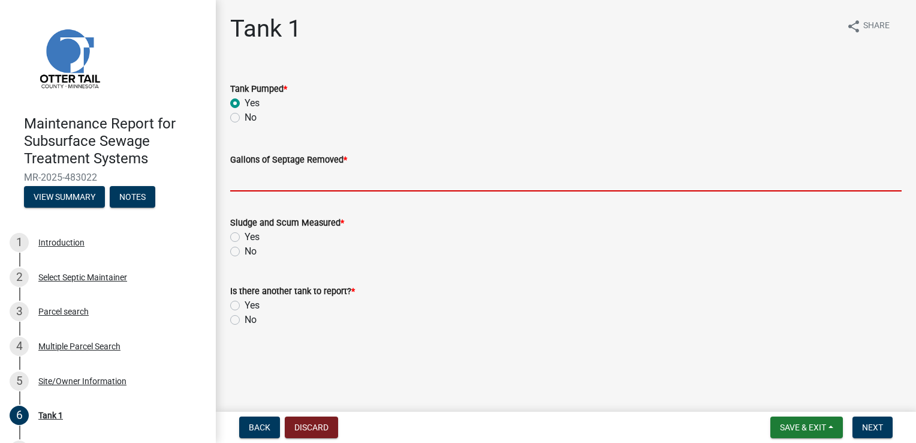
click at [264, 182] on input "Gallons of Septage Removed *" at bounding box center [566, 179] width 672 height 25
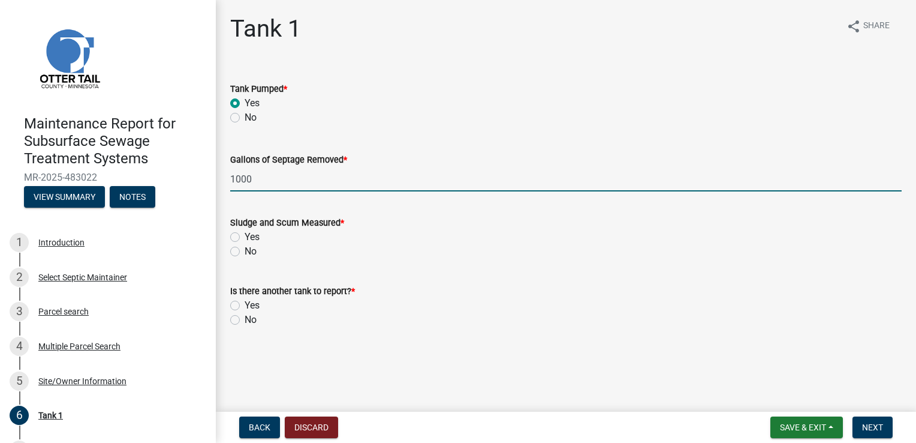
type input "1000"
click at [245, 236] on label "Yes" at bounding box center [252, 237] width 15 height 14
click at [245, 236] on input "Yes" at bounding box center [249, 234] width 8 height 8
radio input "true"
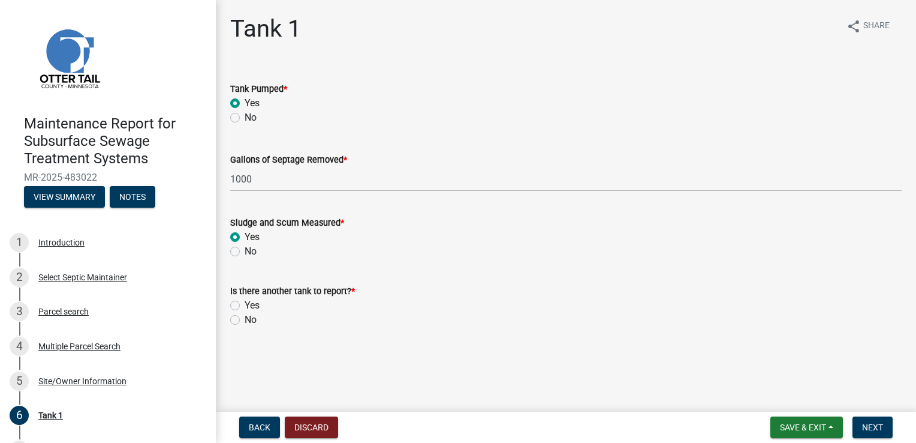
click at [245, 321] on label "No" at bounding box center [251, 319] width 12 height 14
click at [245, 320] on input "No" at bounding box center [249, 316] width 8 height 8
radio input "true"
click at [876, 433] on button "Next" at bounding box center [873, 427] width 40 height 22
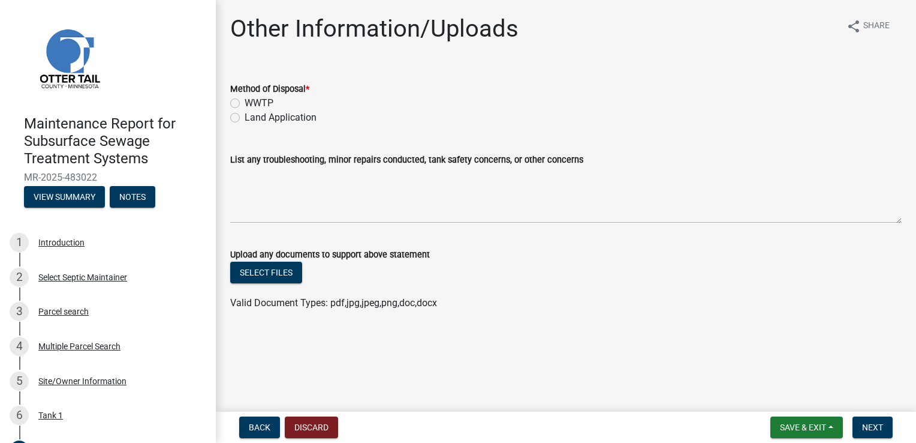
click at [290, 116] on label "Land Application" at bounding box center [281, 117] width 72 height 14
click at [252, 116] on input "Land Application" at bounding box center [249, 114] width 8 height 8
radio input "true"
click at [866, 423] on span "Next" at bounding box center [872, 427] width 21 height 10
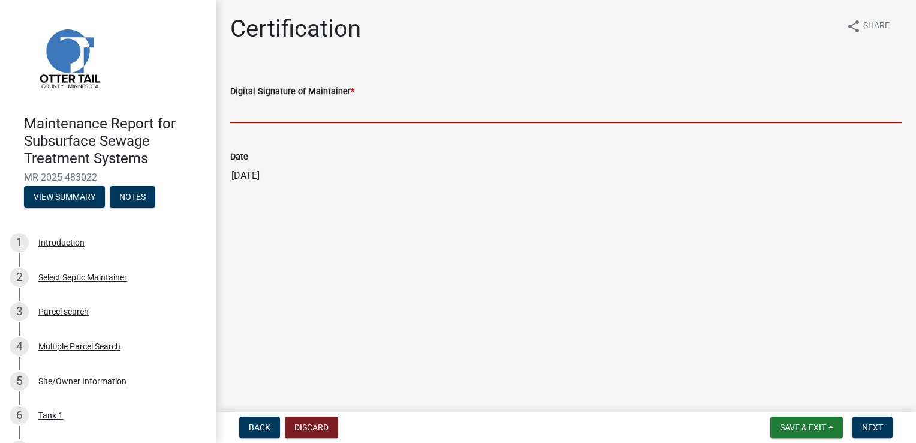
click at [273, 106] on input "Digital Signature of Maintainer *" at bounding box center [566, 110] width 672 height 25
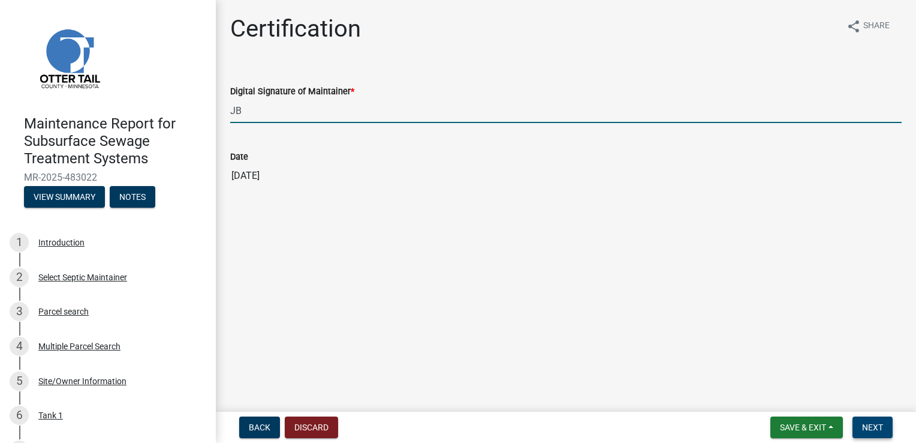
type input "JB"
click at [874, 423] on span "Next" at bounding box center [872, 427] width 21 height 10
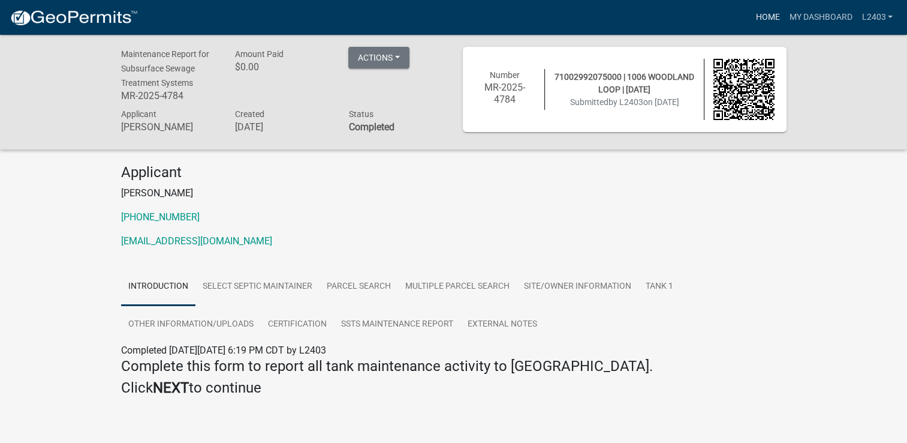
click at [766, 15] on link "Home" at bounding box center [768, 17] width 34 height 23
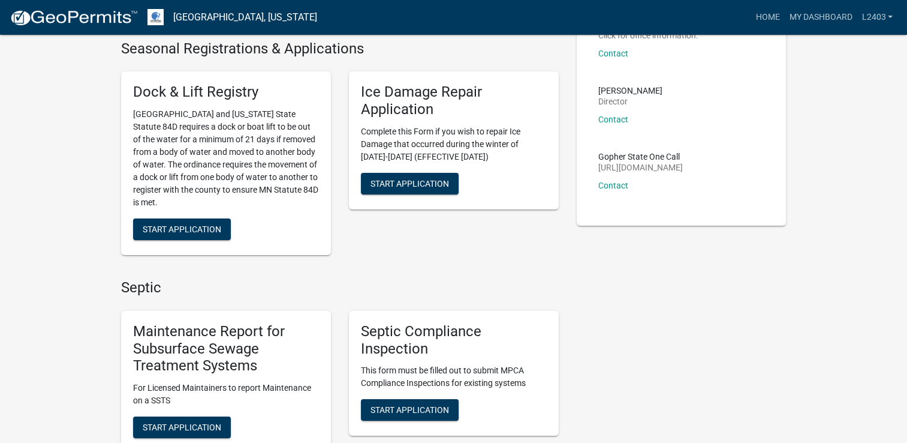
scroll to position [180, 0]
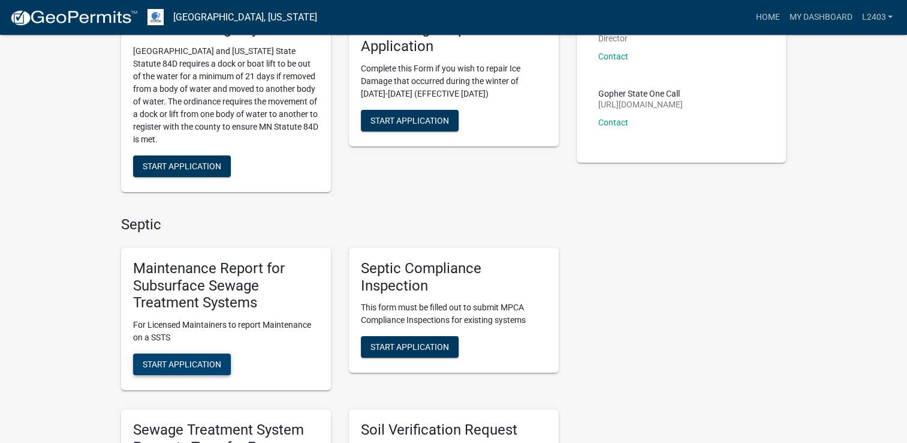
click at [196, 368] on span "Start Application" at bounding box center [182, 364] width 79 height 10
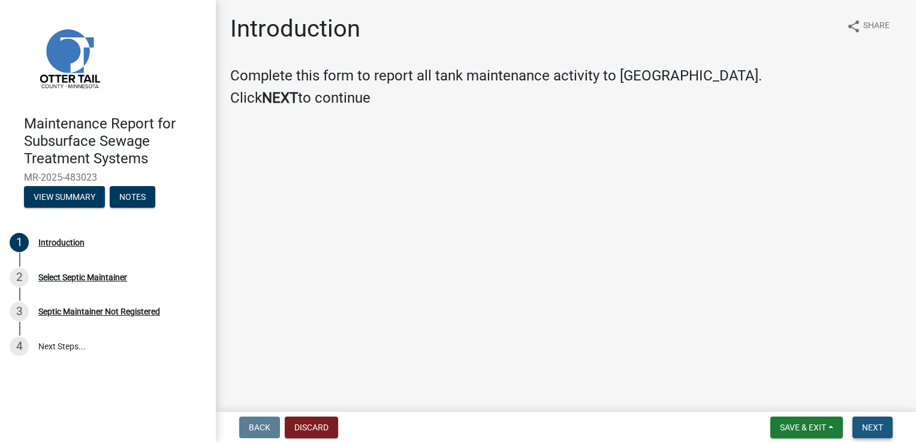
click at [878, 428] on span "Next" at bounding box center [872, 427] width 21 height 10
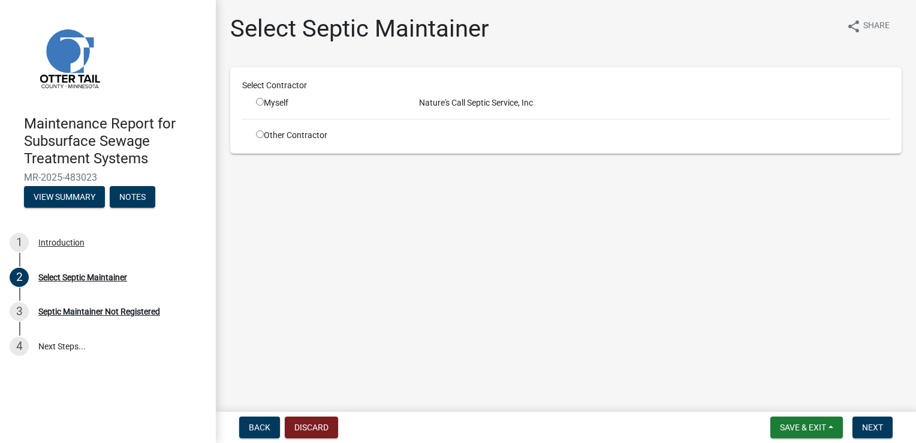
click at [261, 99] on input "radio" at bounding box center [260, 102] width 8 height 8
radio input "true"
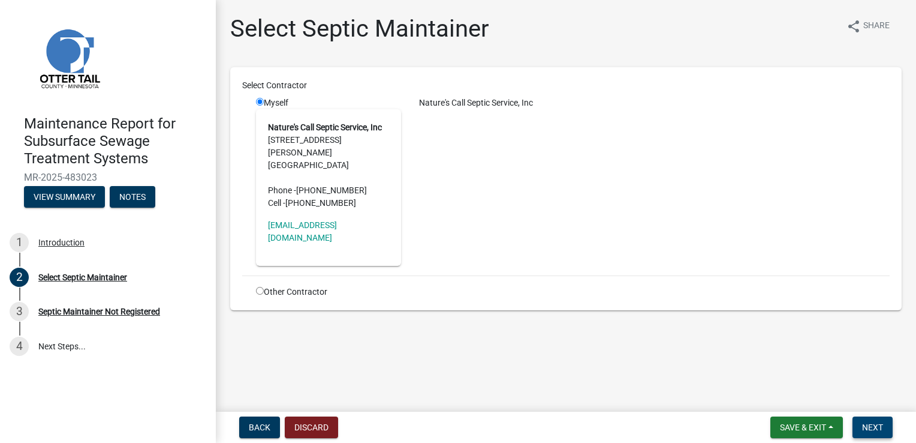
click at [875, 429] on span "Next" at bounding box center [872, 427] width 21 height 10
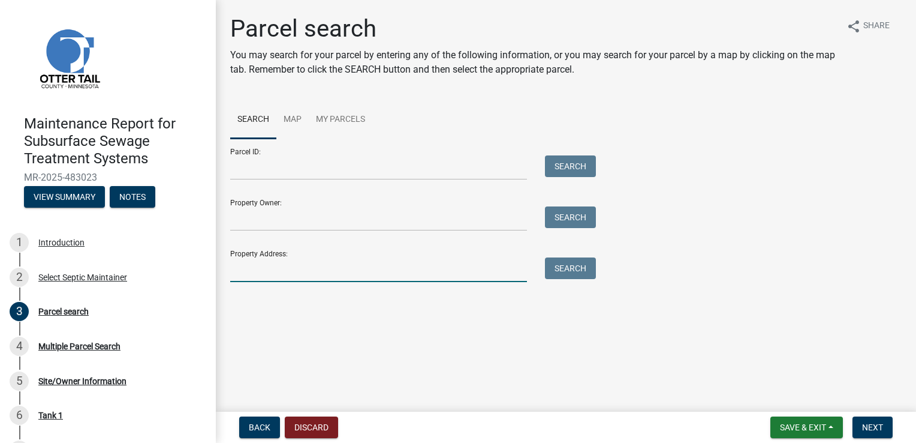
click at [248, 272] on input "Property Address:" at bounding box center [378, 269] width 297 height 25
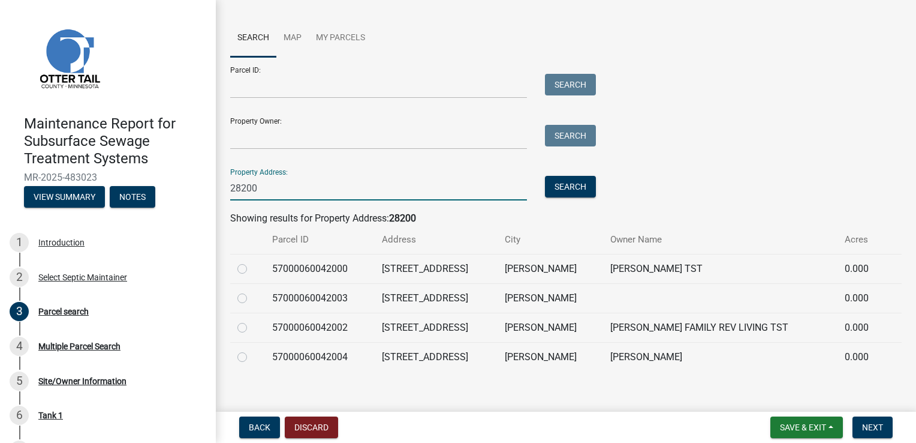
scroll to position [92, 0]
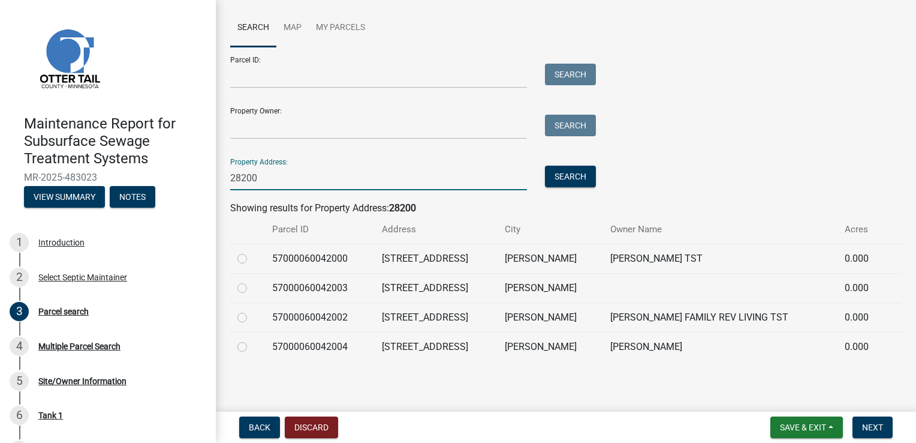
type input "28200"
click at [252, 339] on label at bounding box center [252, 339] width 0 height 0
click at [252, 341] on input "radio" at bounding box center [256, 343] width 8 height 8
radio input "true"
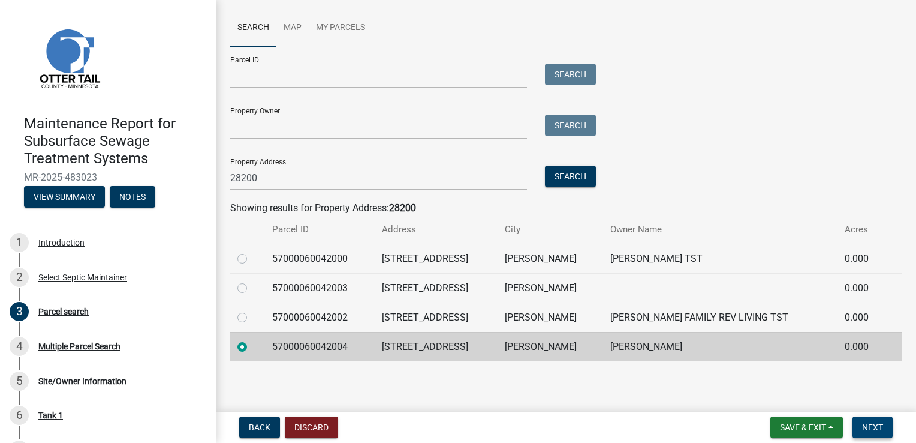
click at [862, 420] on button "Next" at bounding box center [873, 427] width 40 height 22
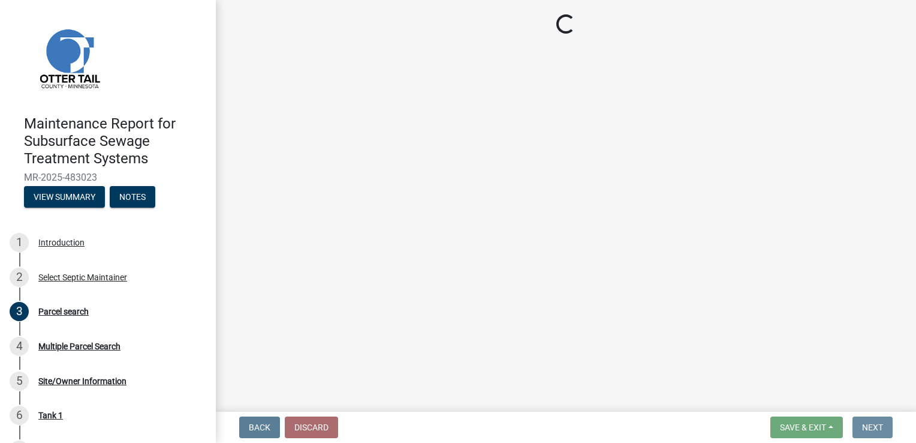
scroll to position [0, 0]
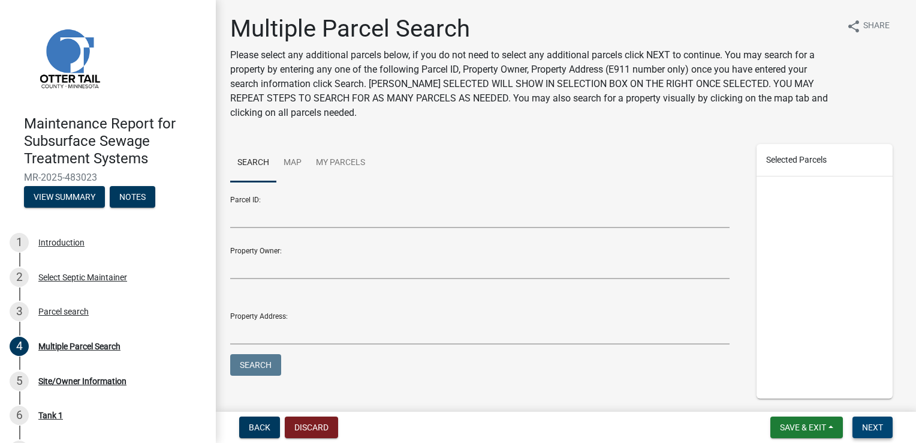
click at [862, 420] on button "Next" at bounding box center [873, 427] width 40 height 22
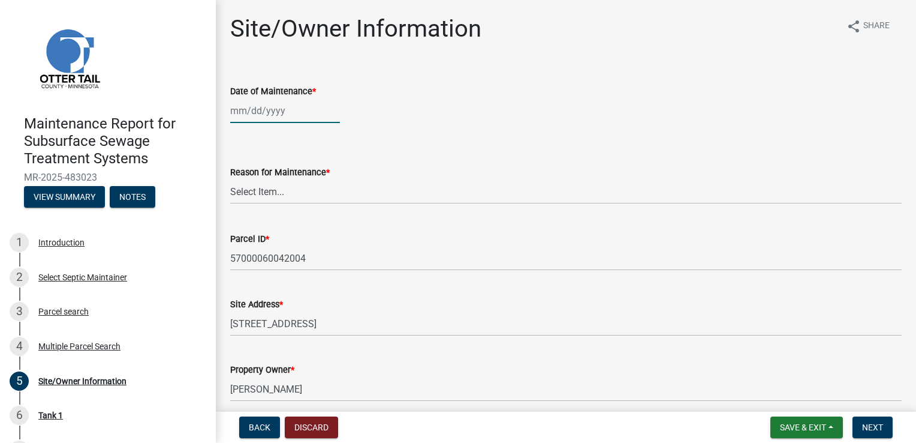
click at [252, 113] on div at bounding box center [285, 110] width 110 height 25
select select "9"
select select "2025"
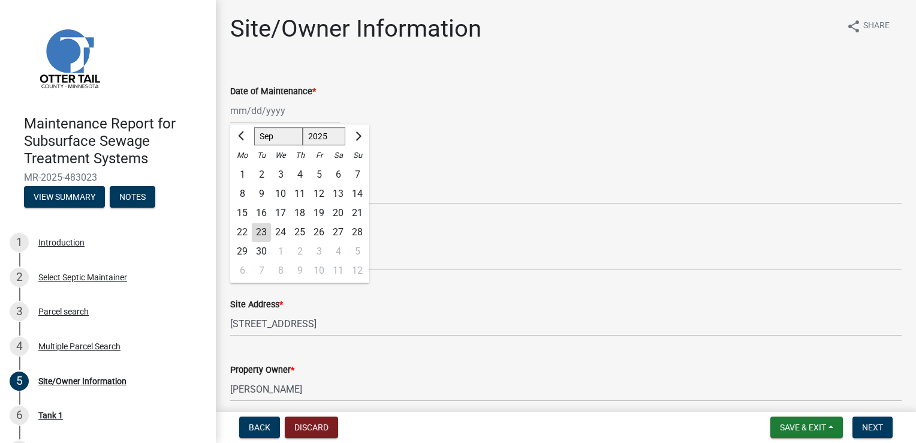
click at [265, 231] on div "23" at bounding box center [261, 232] width 19 height 19
type input "[DATE]"
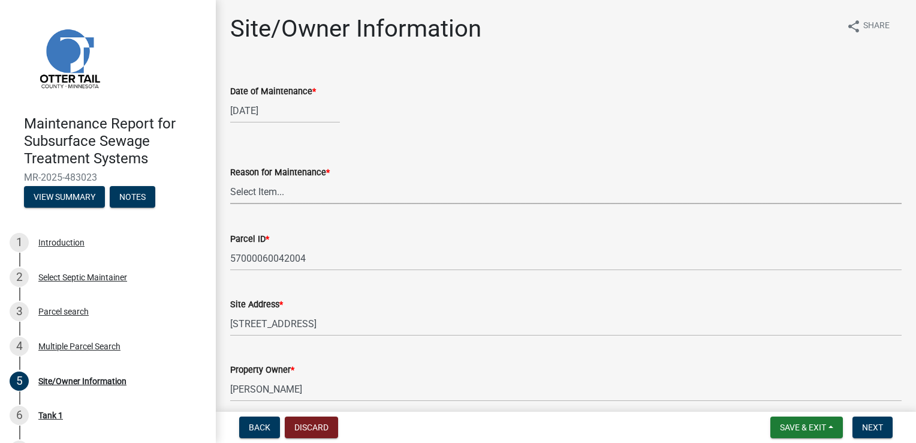
click at [257, 194] on select "Select Item... Called Routine Other" at bounding box center [566, 191] width 672 height 25
click at [230, 179] on select "Select Item... Called Routine Other" at bounding box center [566, 191] width 672 height 25
select select "3ac72b63-7b21-42e4-8192-806faae7a4f1"
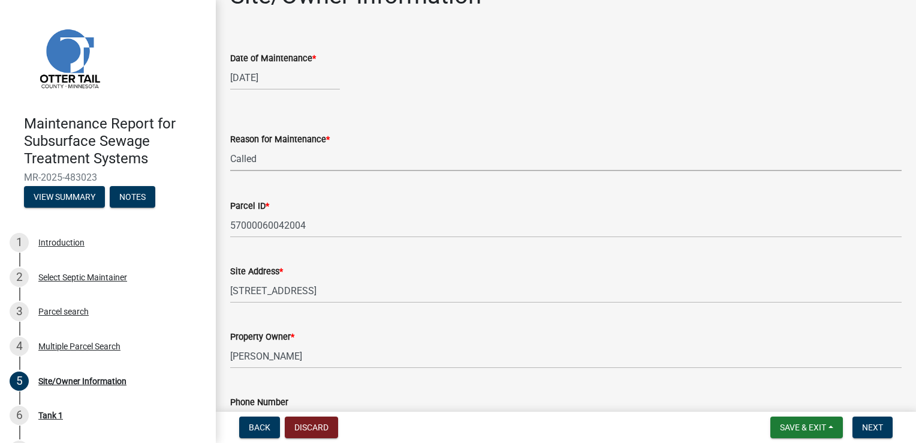
scroll to position [120, 0]
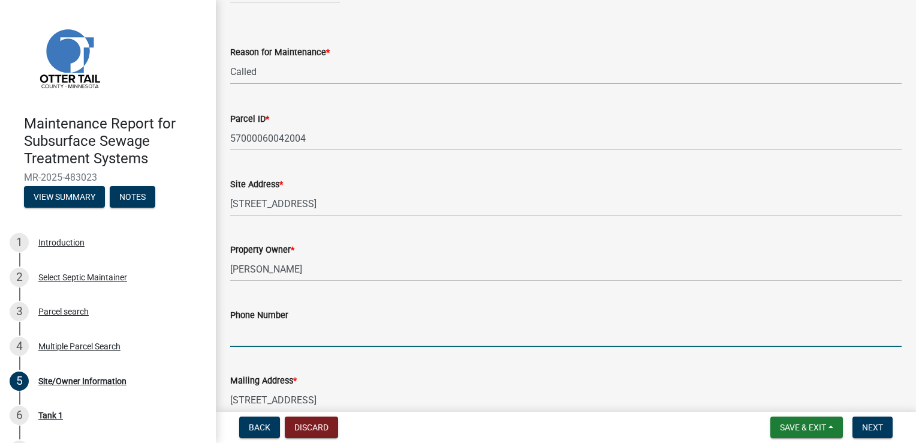
click at [260, 328] on input "Phone Number" at bounding box center [566, 334] width 672 height 25
type input "[PHONE_NUMBER]"
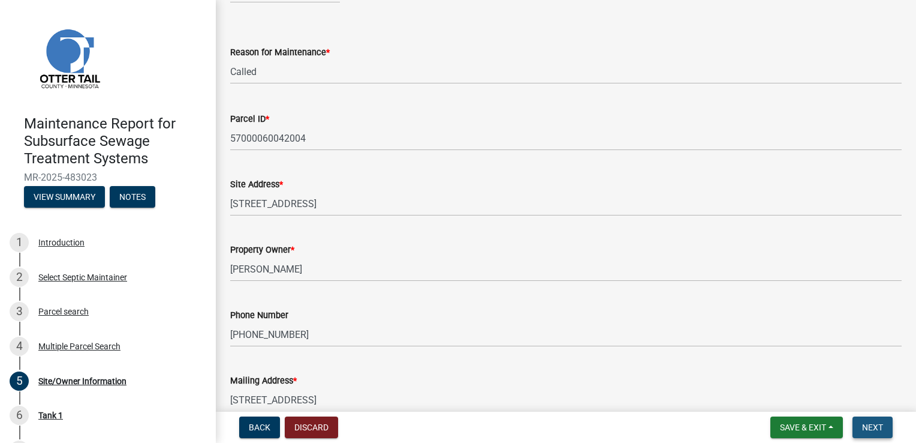
click at [868, 431] on span "Next" at bounding box center [872, 427] width 21 height 10
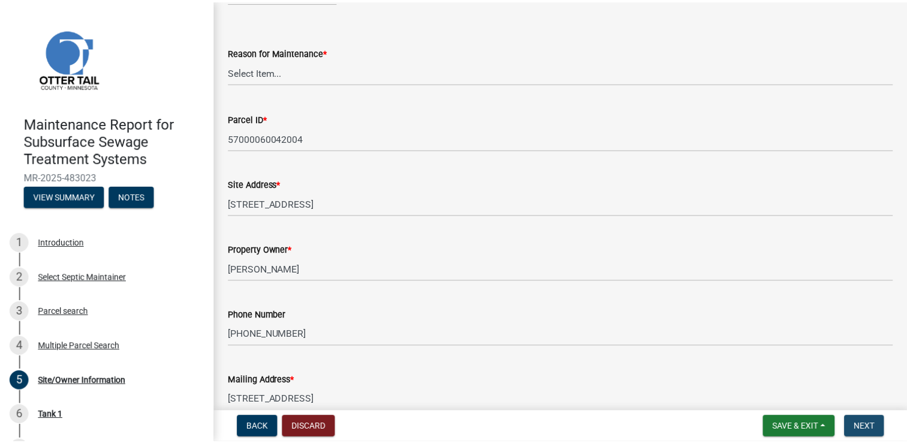
scroll to position [0, 0]
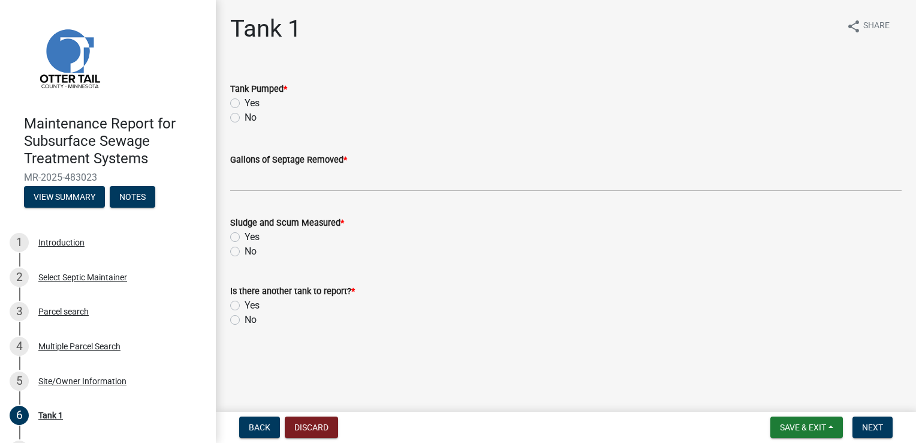
click at [248, 102] on label "Yes" at bounding box center [252, 103] width 15 height 14
click at [248, 102] on input "Yes" at bounding box center [249, 100] width 8 height 8
radio input "true"
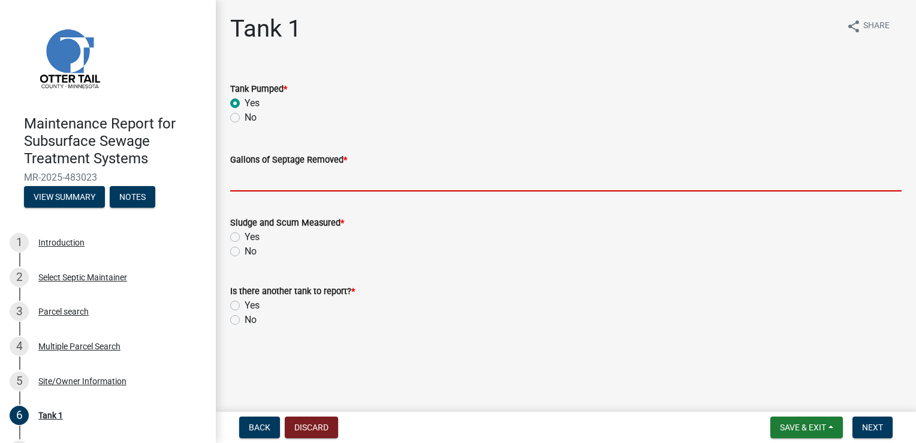
click at [251, 175] on input "Gallons of Septage Removed *" at bounding box center [566, 179] width 672 height 25
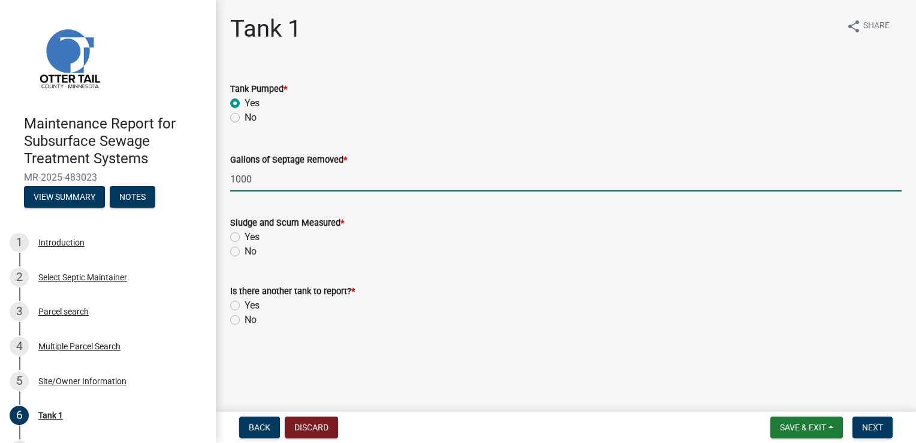
type input "1000"
drag, startPoint x: 236, startPoint y: 235, endPoint x: 248, endPoint y: 263, distance: 29.8
click at [245, 236] on label "Yes" at bounding box center [252, 237] width 15 height 14
click at [245, 236] on input "Yes" at bounding box center [249, 234] width 8 height 8
radio input "true"
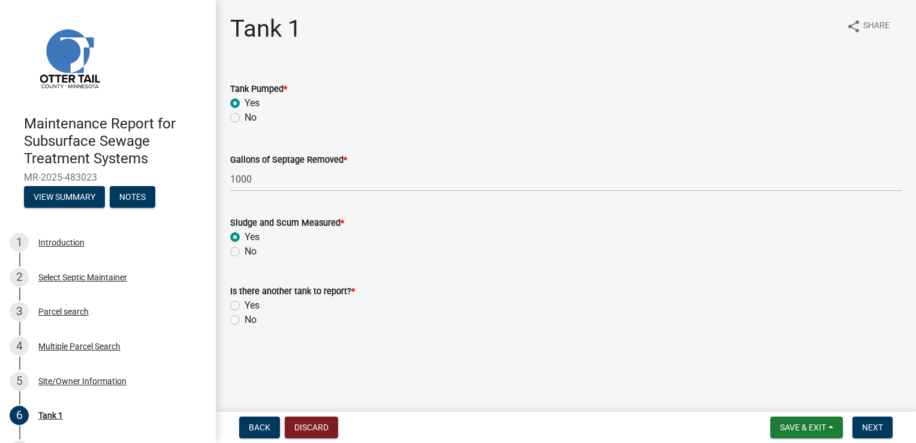
click at [240, 320] on div "No" at bounding box center [566, 319] width 672 height 14
drag, startPoint x: 235, startPoint y: 319, endPoint x: 362, endPoint y: 333, distance: 127.4
click at [245, 319] on label "No" at bounding box center [251, 319] width 12 height 14
click at [245, 319] on input "No" at bounding box center [249, 316] width 8 height 8
radio input "true"
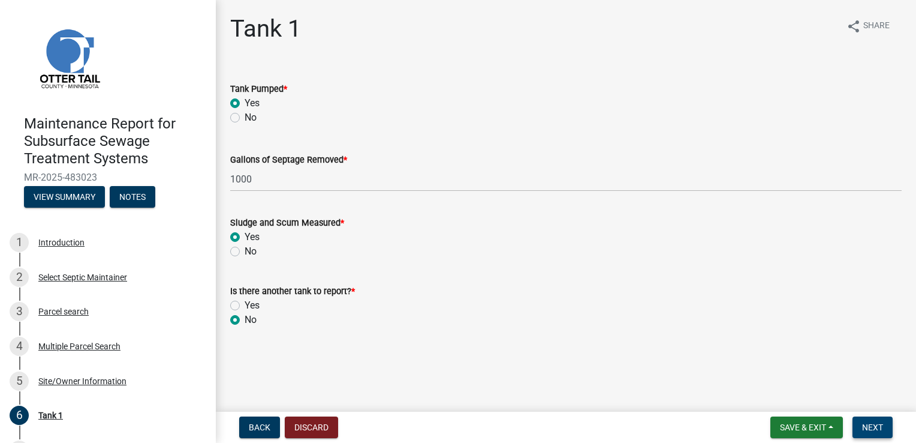
click at [885, 435] on button "Next" at bounding box center [873, 427] width 40 height 22
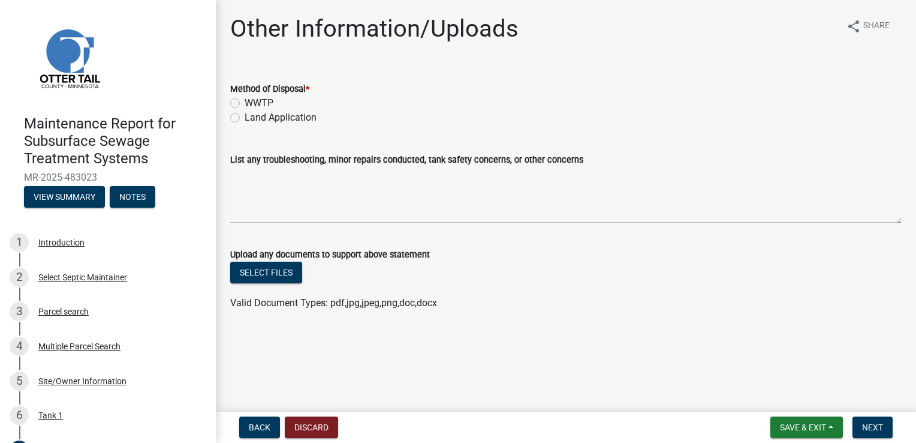
click at [264, 116] on label "Land Application" at bounding box center [281, 117] width 72 height 14
click at [252, 116] on input "Land Application" at bounding box center [249, 114] width 8 height 8
radio input "true"
click at [869, 431] on span "Next" at bounding box center [872, 427] width 21 height 10
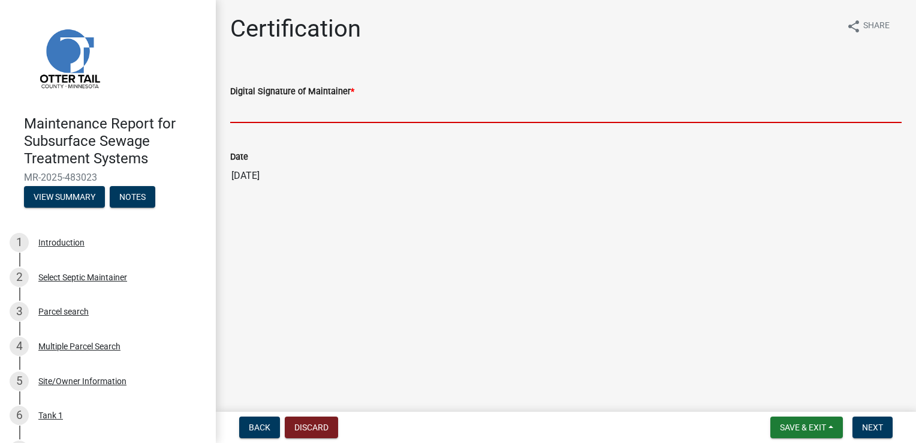
click at [275, 109] on input "Digital Signature of Maintainer *" at bounding box center [566, 110] width 672 height 25
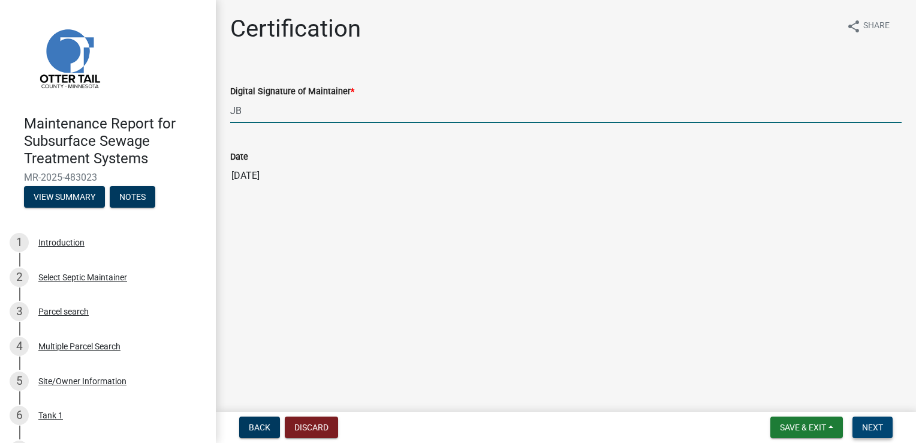
type input "JB"
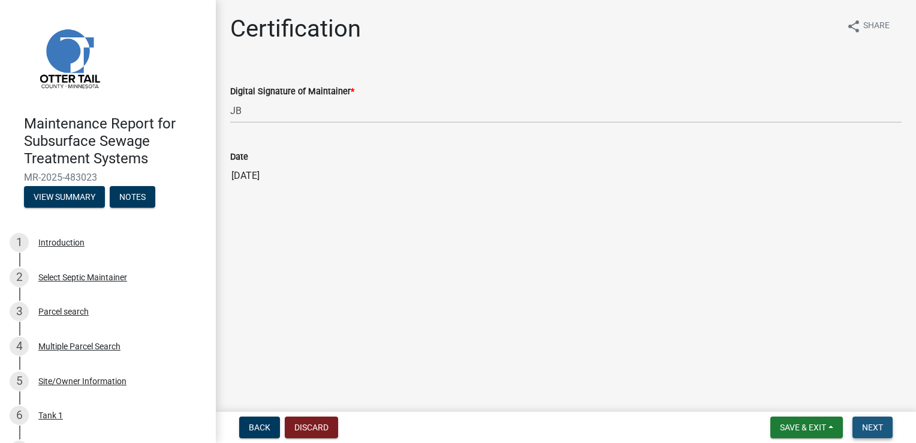
click at [871, 426] on span "Next" at bounding box center [872, 427] width 21 height 10
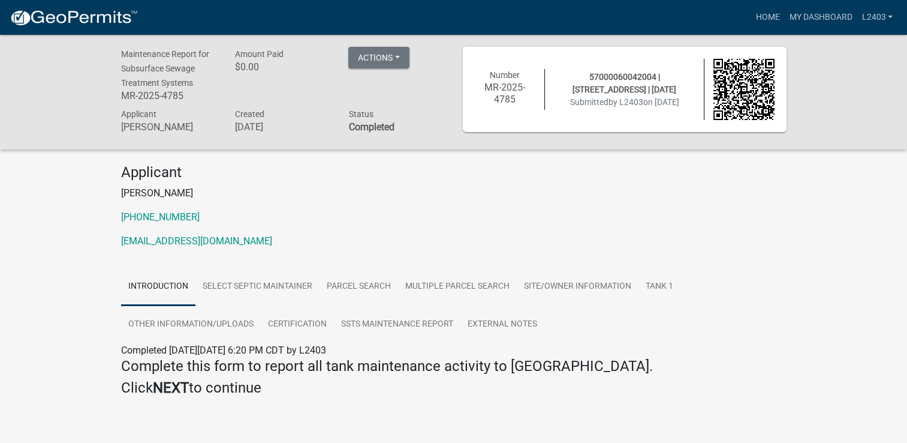
click at [380, 224] on div "Applicant [PERSON_NAME] [PHONE_NUMBER] [EMAIL_ADDRESS][DOMAIN_NAME]" at bounding box center [454, 211] width 684 height 94
click at [769, 20] on link "Home" at bounding box center [768, 17] width 34 height 23
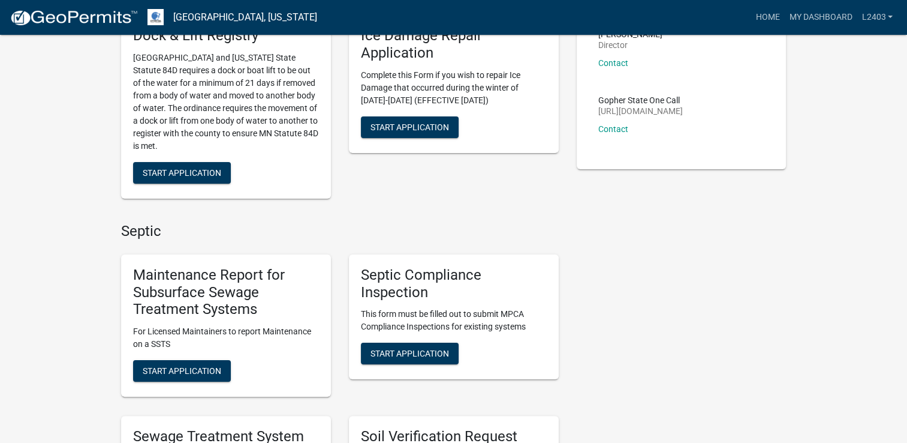
scroll to position [180, 0]
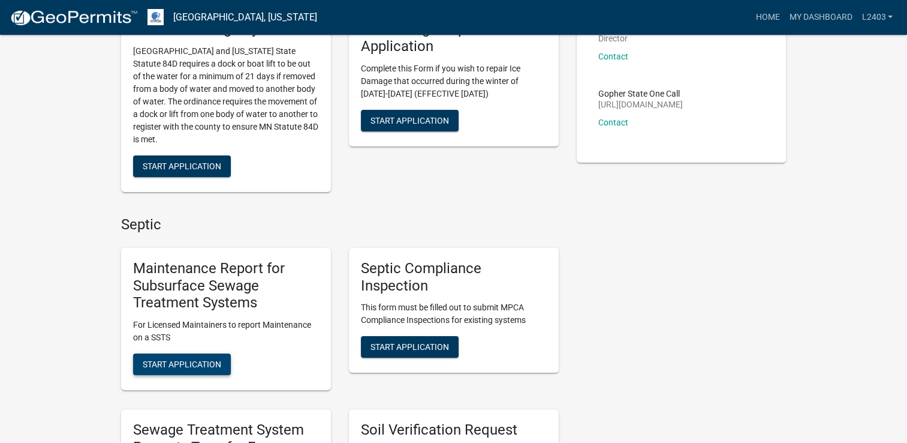
click at [178, 356] on button "Start Application" at bounding box center [182, 364] width 98 height 22
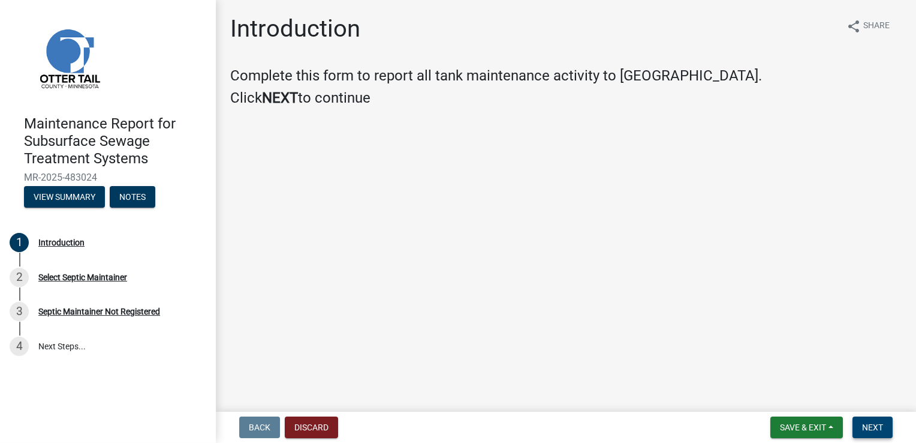
click at [876, 429] on span "Next" at bounding box center [872, 427] width 21 height 10
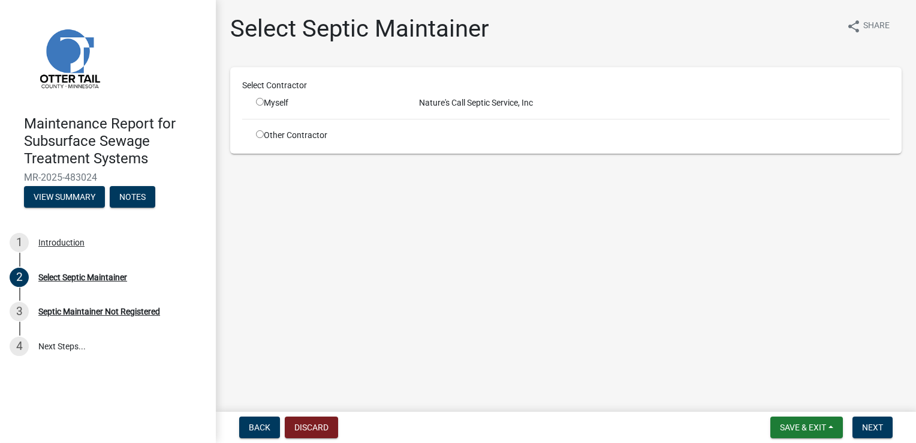
click at [262, 106] on div "Myself" at bounding box center [328, 103] width 145 height 13
drag, startPoint x: 261, startPoint y: 102, endPoint x: 303, endPoint y: 108, distance: 43.0
click at [261, 102] on input "radio" at bounding box center [260, 102] width 8 height 8
radio input "true"
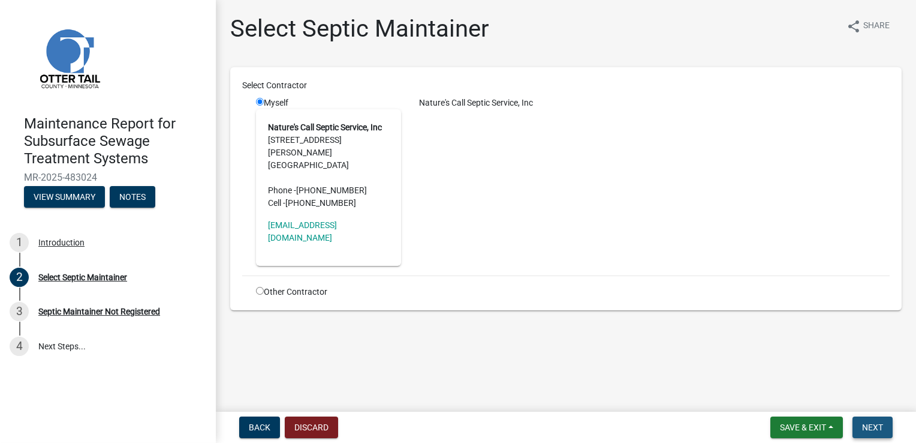
click at [872, 426] on span "Next" at bounding box center [872, 427] width 21 height 10
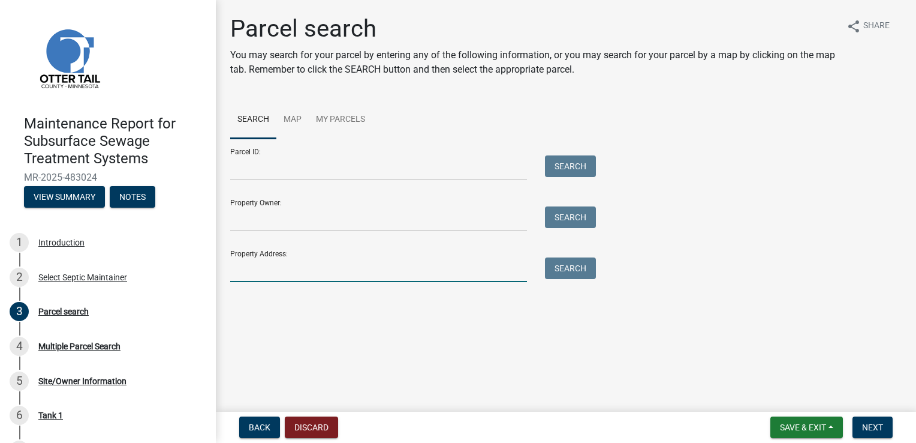
click at [287, 273] on input "Property Address:" at bounding box center [378, 269] width 297 height 25
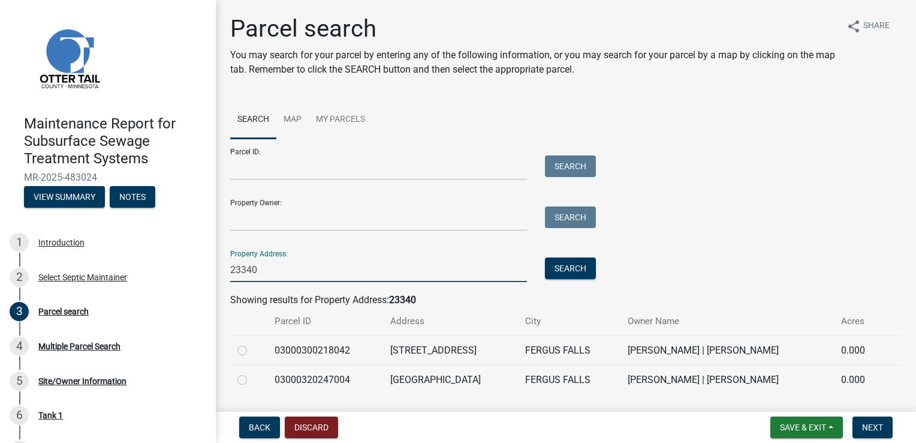
type input "23340"
click at [252, 372] on label at bounding box center [252, 372] width 0 height 0
click at [252, 379] on input "radio" at bounding box center [256, 376] width 8 height 8
radio input "true"
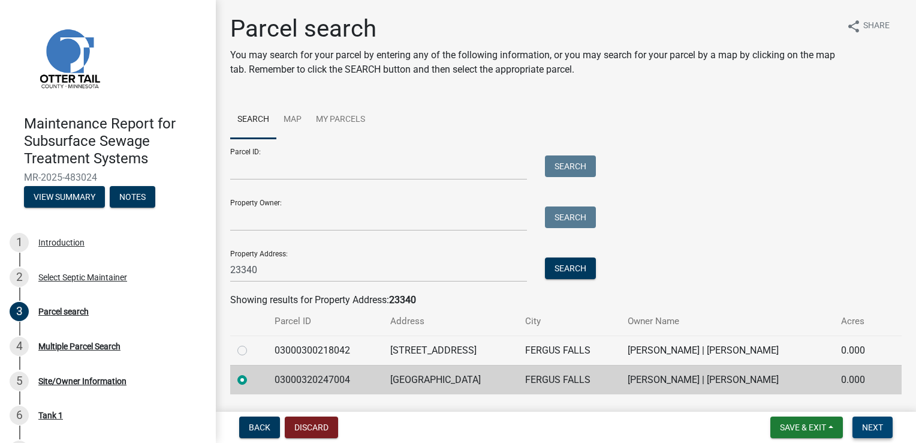
click at [864, 424] on span "Next" at bounding box center [872, 427] width 21 height 10
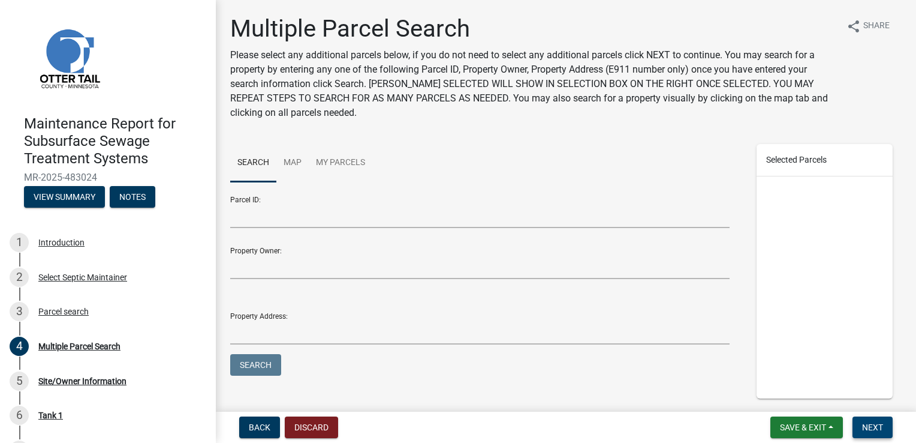
click at [864, 424] on span "Next" at bounding box center [872, 427] width 21 height 10
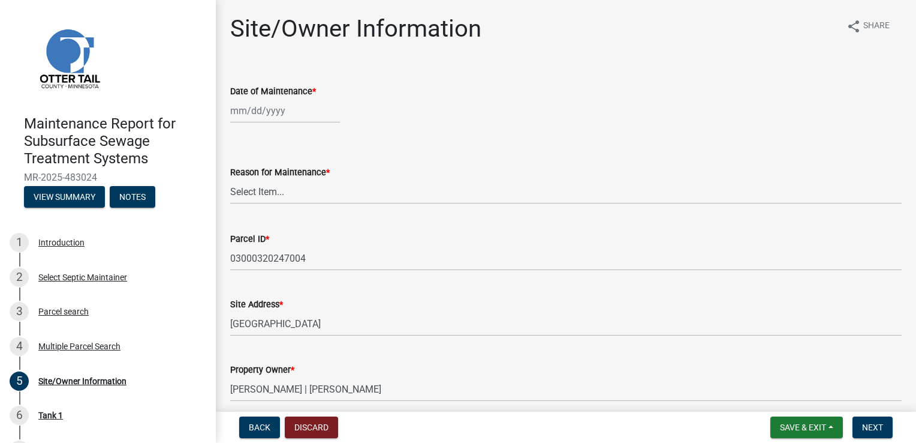
click at [272, 110] on div at bounding box center [285, 110] width 110 height 25
select select "9"
select select "2025"
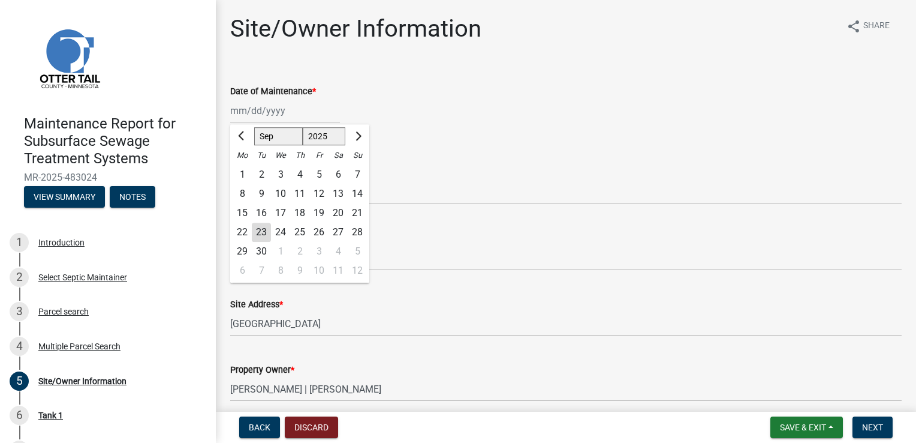
click at [259, 229] on div "23" at bounding box center [261, 232] width 19 height 19
type input "[DATE]"
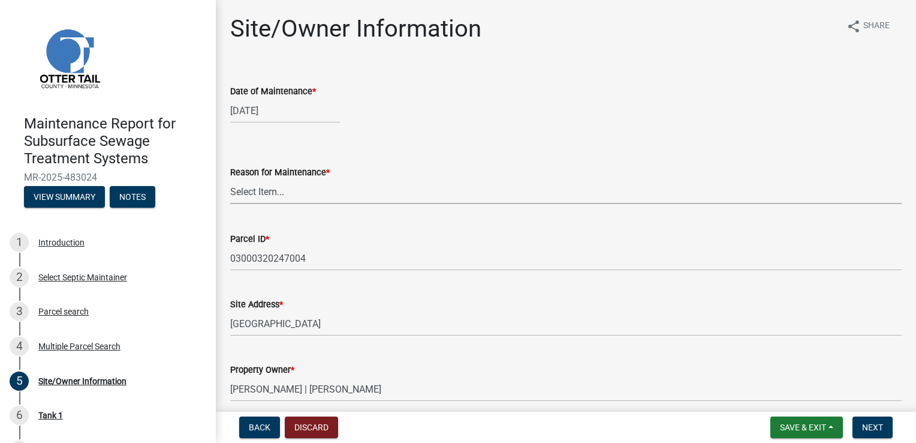
drag, startPoint x: 247, startPoint y: 193, endPoint x: 247, endPoint y: 205, distance: 12.0
click at [247, 193] on select "Select Item... Called Routine Other" at bounding box center [566, 191] width 672 height 25
click at [230, 179] on select "Select Item... Called Routine Other" at bounding box center [566, 191] width 672 height 25
select select "3ac72b63-7b21-42e4-8192-806faae7a4f1"
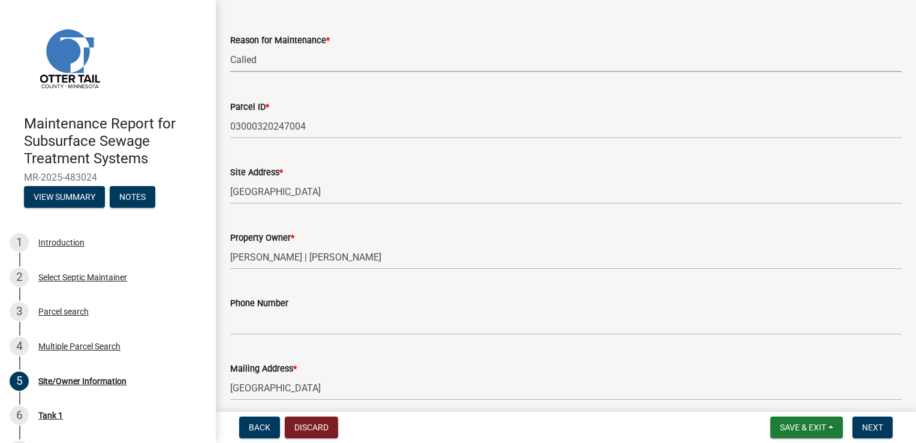
scroll to position [180, 0]
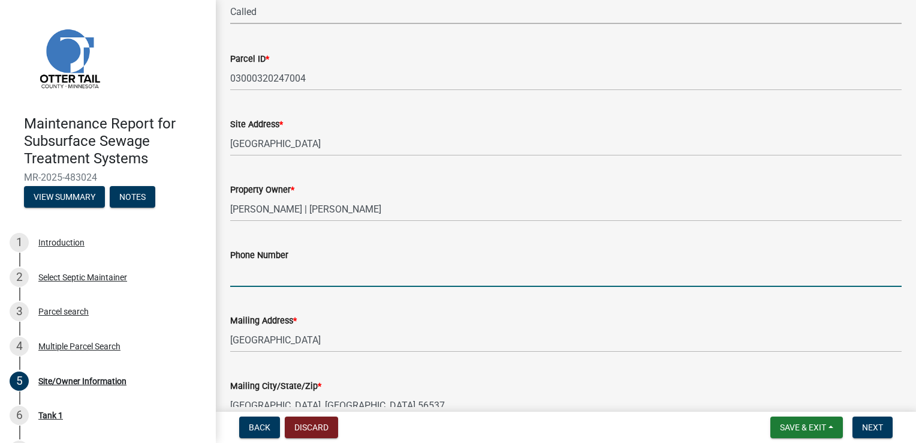
click at [259, 269] on input "Phone Number" at bounding box center [566, 274] width 672 height 25
type input "[PHONE_NUMBER]"
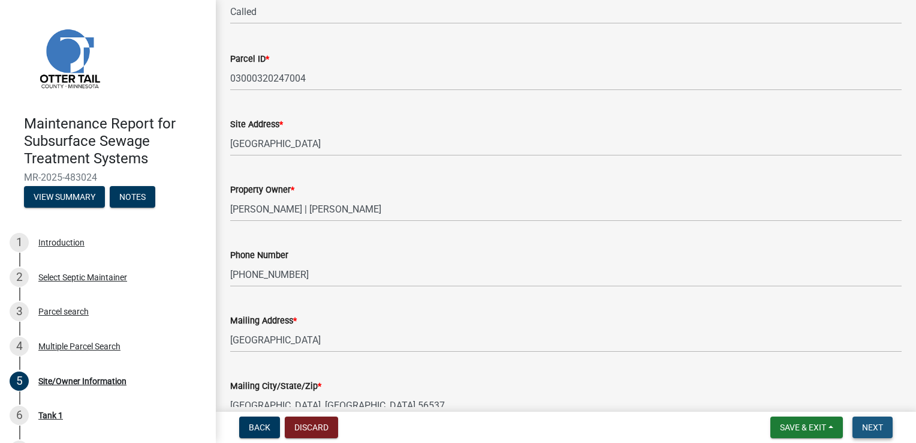
click at [870, 426] on span "Next" at bounding box center [872, 427] width 21 height 10
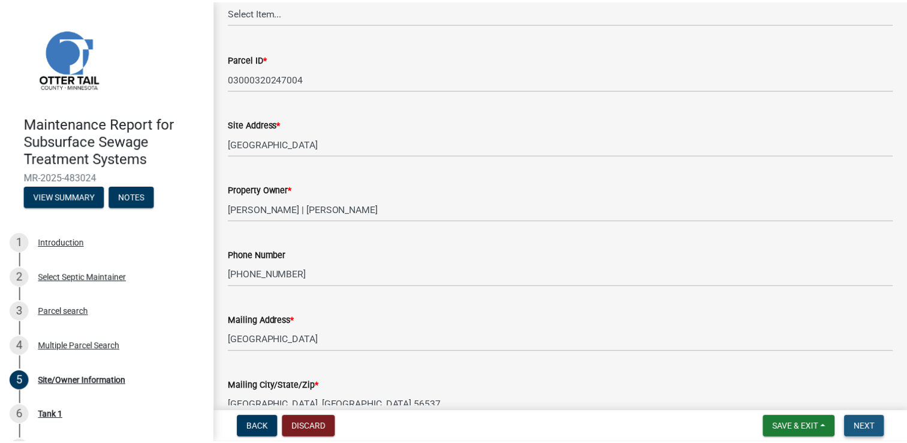
scroll to position [0, 0]
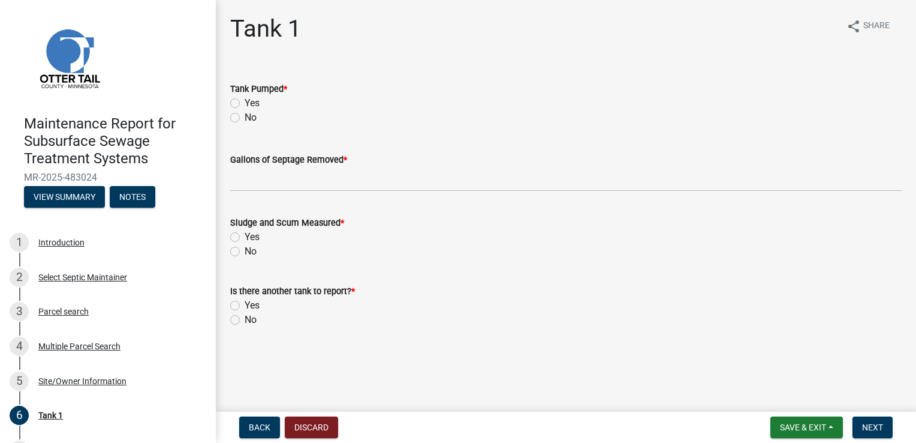
click at [250, 100] on label "Yes" at bounding box center [252, 103] width 15 height 14
click at [250, 100] on input "Yes" at bounding box center [249, 100] width 8 height 8
radio input "true"
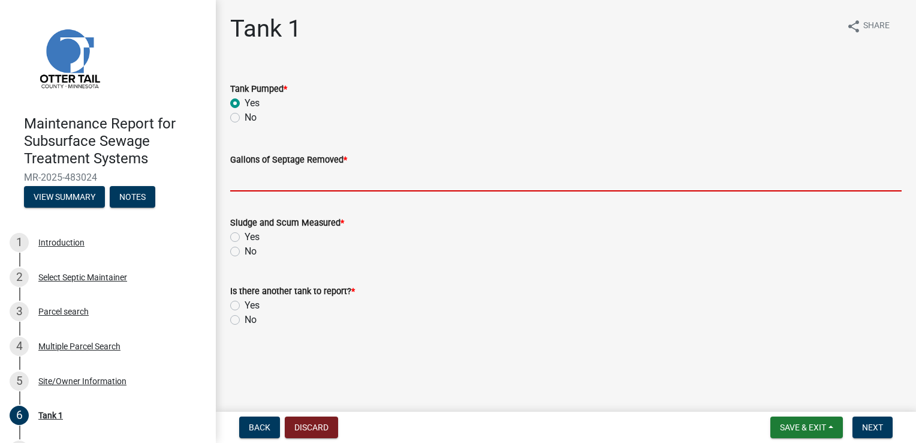
click at [240, 170] on input "Gallons of Septage Removed *" at bounding box center [566, 179] width 672 height 25
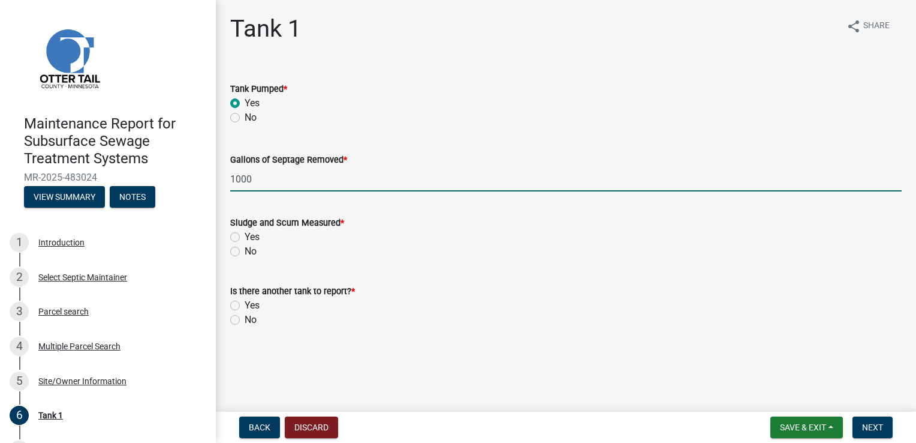
type input "1000"
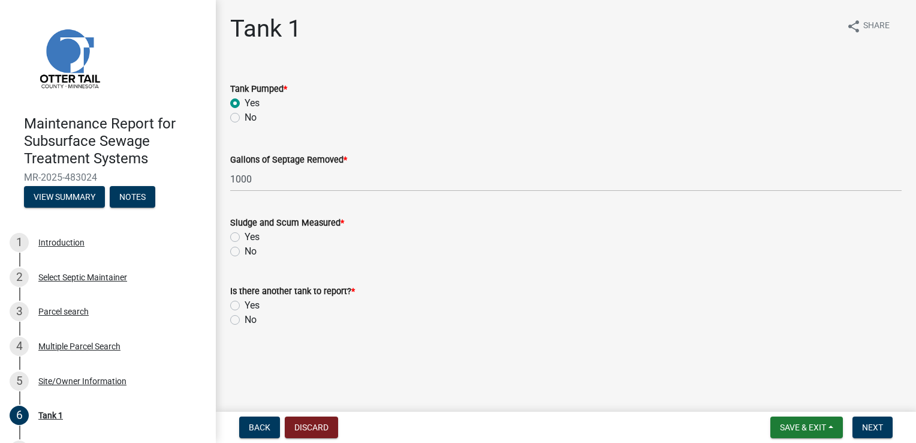
click at [245, 235] on label "Yes" at bounding box center [252, 237] width 15 height 14
click at [245, 235] on input "Yes" at bounding box center [249, 234] width 8 height 8
radio input "true"
click at [245, 318] on label "No" at bounding box center [251, 319] width 12 height 14
click at [245, 318] on input "No" at bounding box center [249, 316] width 8 height 8
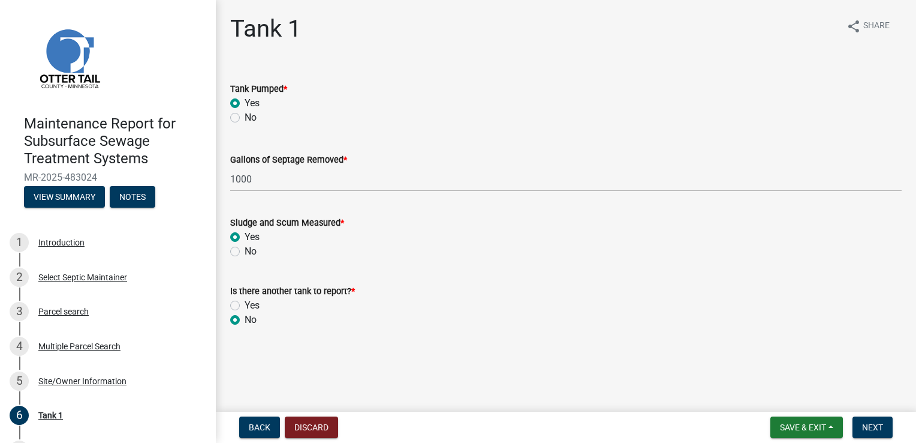
radio input "true"
click at [871, 431] on span "Next" at bounding box center [872, 427] width 21 height 10
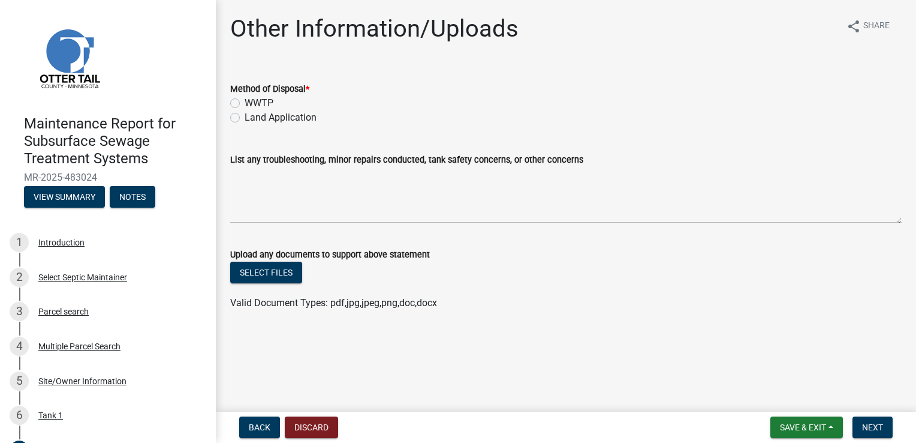
click at [267, 103] on label "WWTP" at bounding box center [259, 103] width 29 height 14
click at [252, 103] on input "WWTP" at bounding box center [249, 100] width 8 height 8
radio input "true"
click at [309, 119] on label "Land Application" at bounding box center [281, 117] width 72 height 14
click at [252, 118] on input "Land Application" at bounding box center [249, 114] width 8 height 8
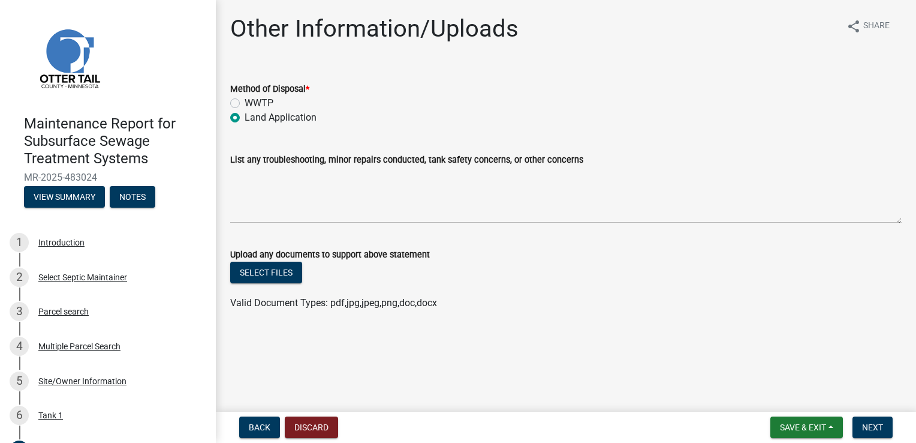
radio input "true"
click at [864, 426] on span "Next" at bounding box center [872, 427] width 21 height 10
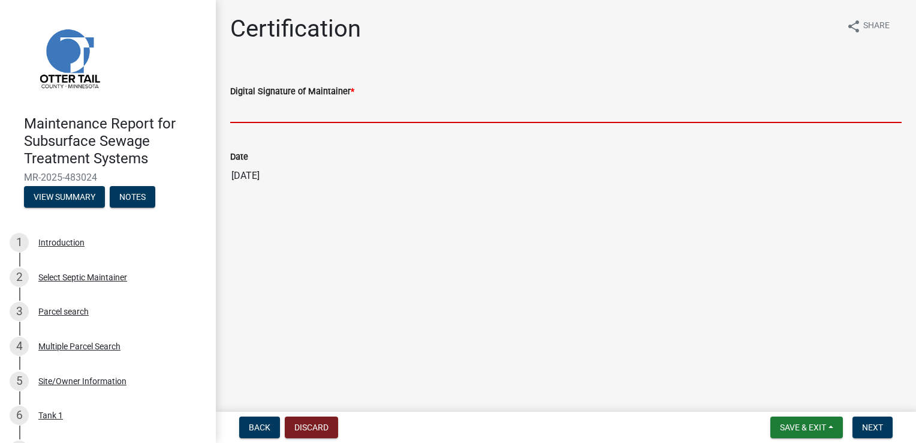
click at [273, 112] on input "Digital Signature of Maintainer *" at bounding box center [566, 110] width 672 height 25
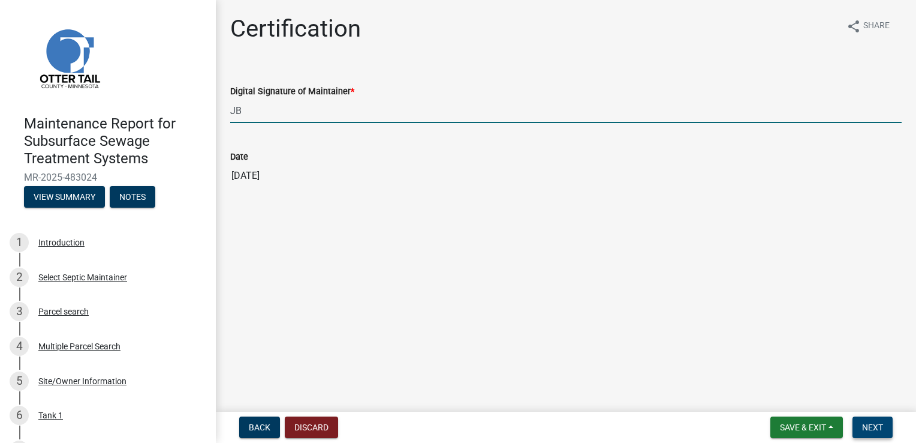
type input "JB"
click at [885, 428] on button "Next" at bounding box center [873, 427] width 40 height 22
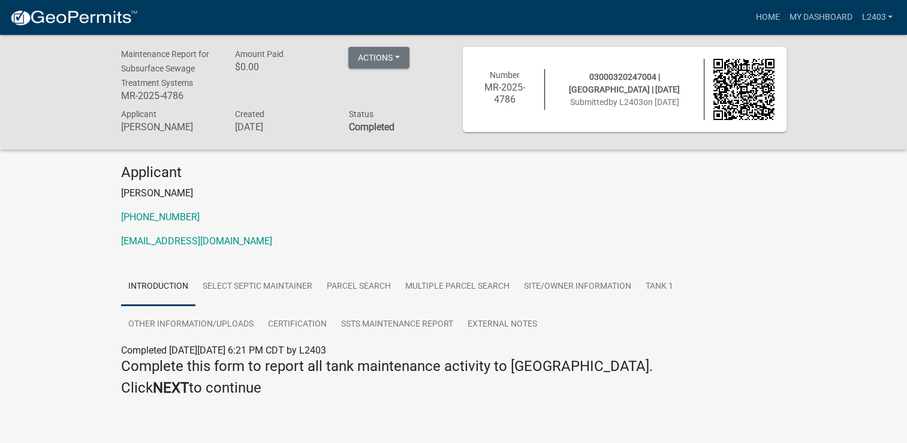
click at [536, 212] on p "[PHONE_NUMBER]" at bounding box center [454, 217] width 666 height 14
click at [760, 13] on link "Home" at bounding box center [768, 17] width 34 height 23
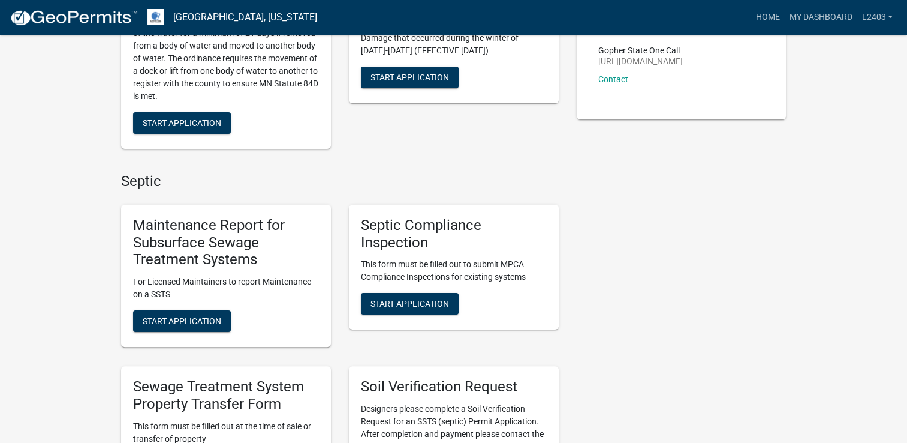
scroll to position [240, 0]
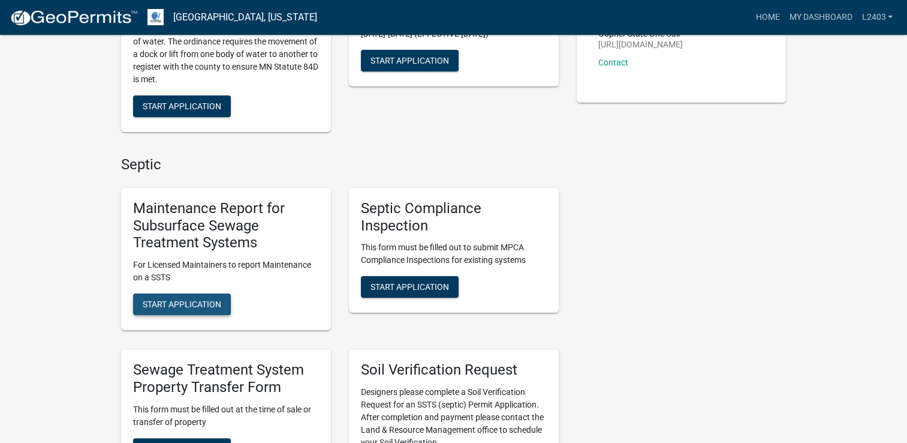
click at [173, 308] on span "Start Application" at bounding box center [182, 304] width 79 height 10
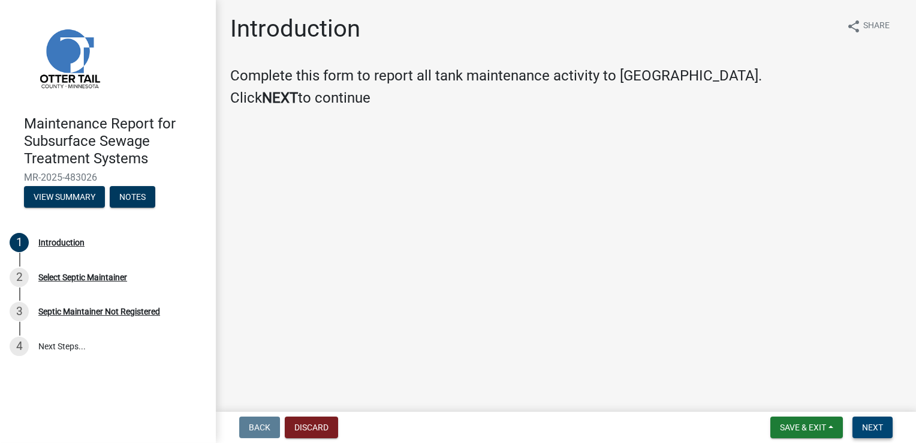
click at [874, 426] on span "Next" at bounding box center [872, 427] width 21 height 10
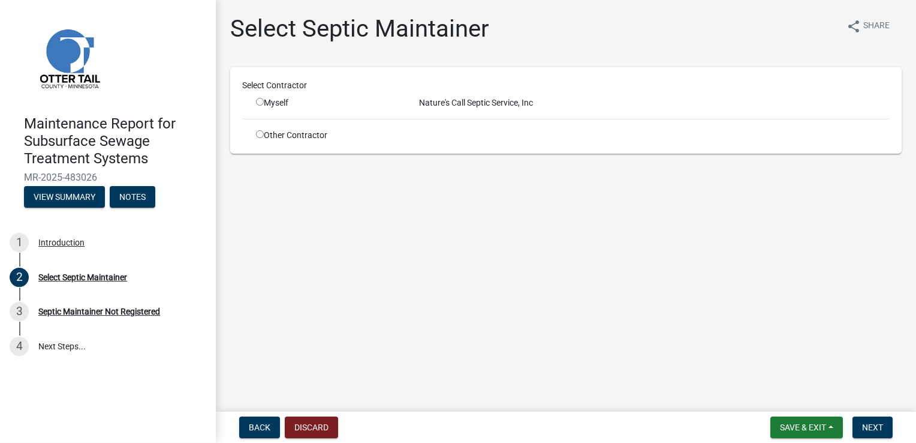
click at [258, 100] on input "radio" at bounding box center [260, 102] width 8 height 8
radio input "true"
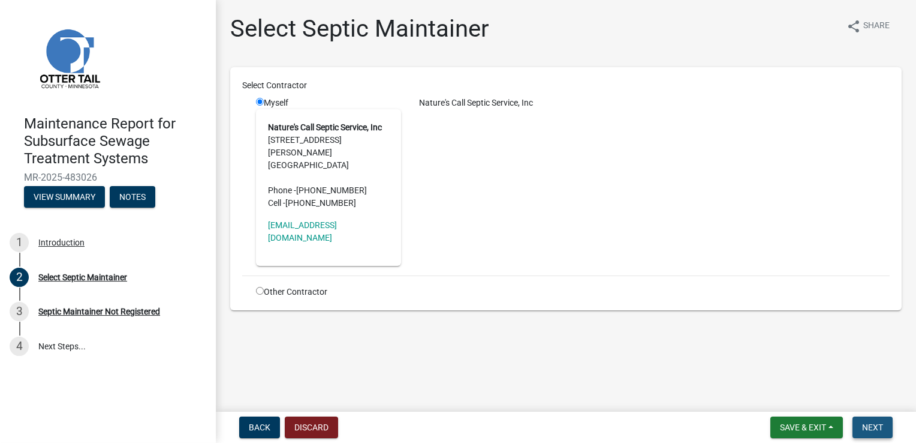
click at [862, 431] on span "Next" at bounding box center [872, 427] width 21 height 10
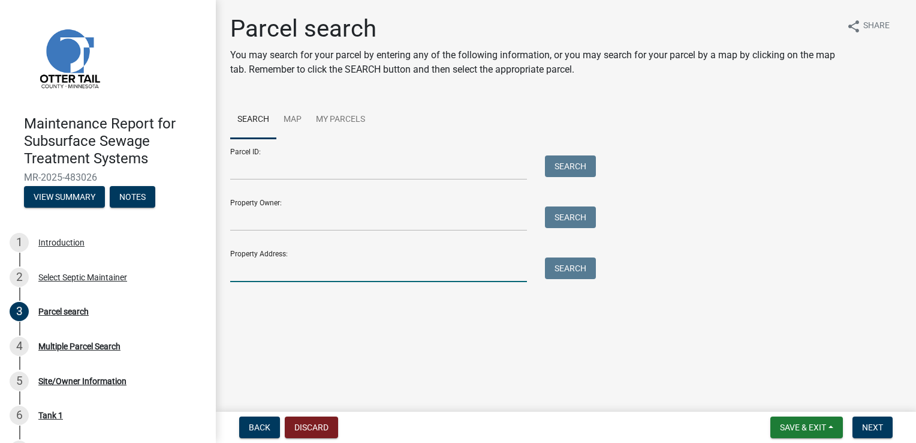
click at [247, 269] on input "Property Address:" at bounding box center [378, 269] width 297 height 25
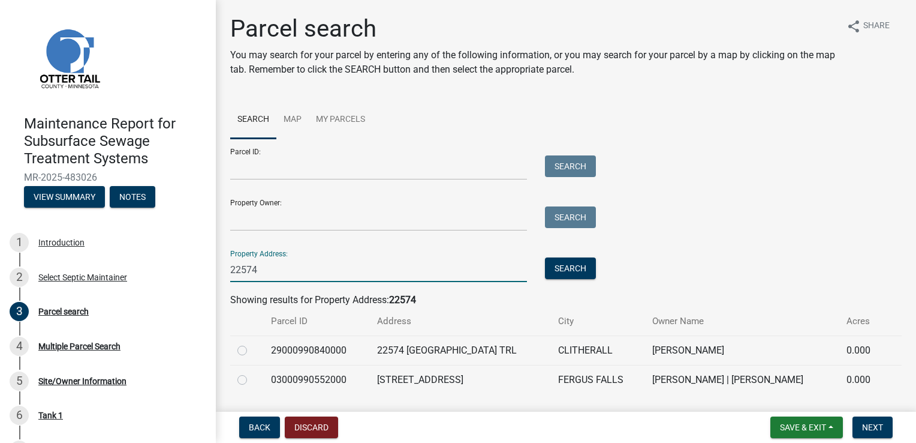
type input "22574"
click at [252, 372] on label at bounding box center [252, 372] width 0 height 0
click at [252, 377] on input "radio" at bounding box center [256, 376] width 8 height 8
radio input "true"
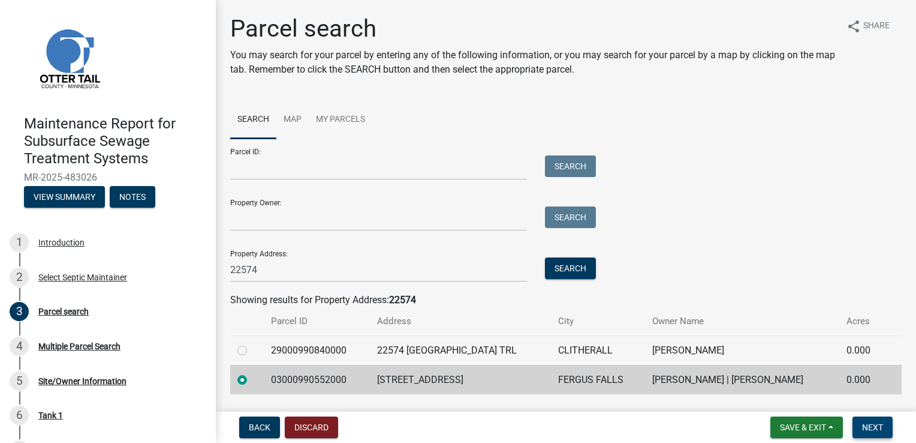
click at [885, 427] on button "Next" at bounding box center [873, 427] width 40 height 22
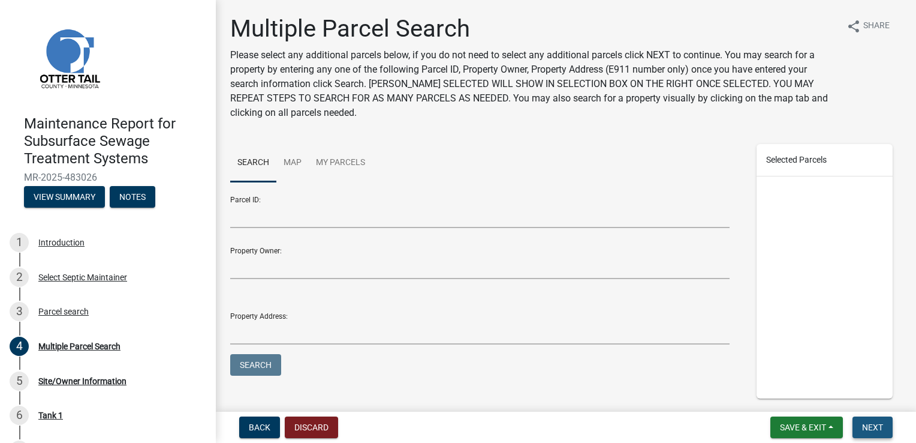
click at [885, 427] on button "Next" at bounding box center [873, 427] width 40 height 22
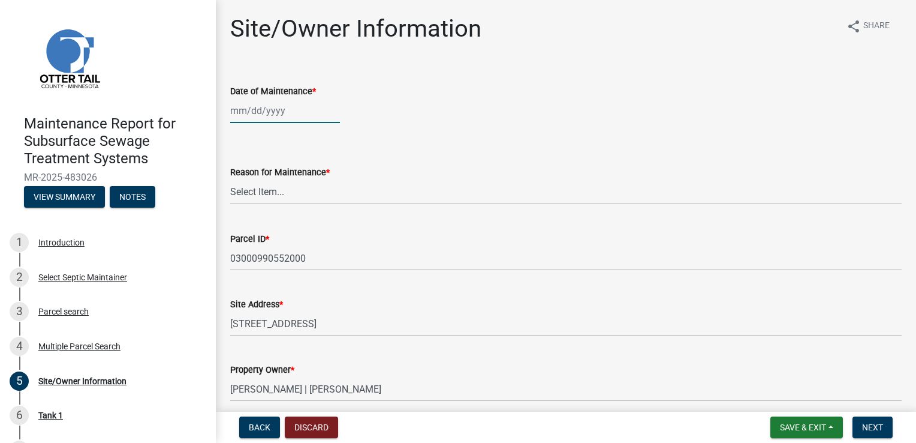
click at [249, 113] on div at bounding box center [285, 110] width 110 height 25
select select "9"
select select "2025"
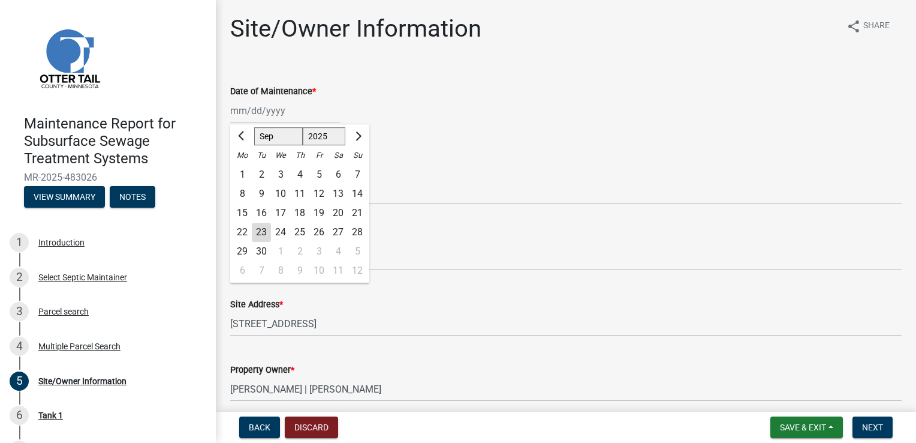
click at [257, 236] on div "23" at bounding box center [261, 232] width 19 height 19
type input "[DATE]"
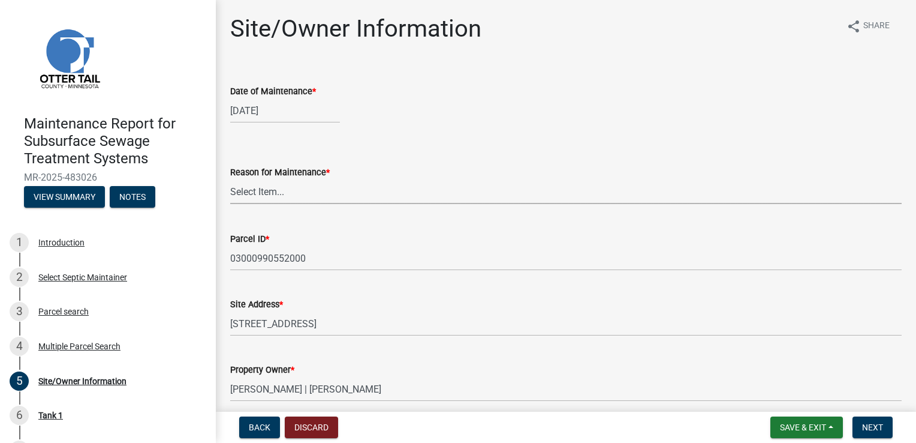
click at [252, 198] on select "Select Item... Called Routine Other" at bounding box center [566, 191] width 672 height 25
click at [230, 179] on select "Select Item... Called Routine Other" at bounding box center [566, 191] width 672 height 25
select select "3ac72b63-7b21-42e4-8192-806faae7a4f1"
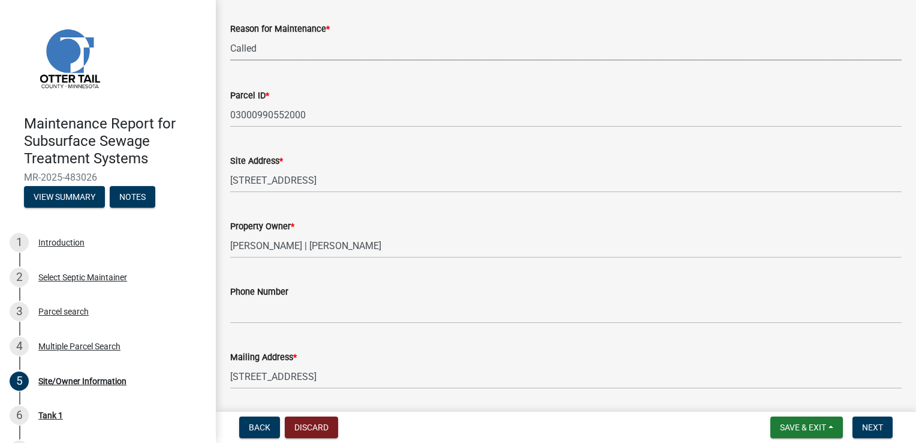
scroll to position [180, 0]
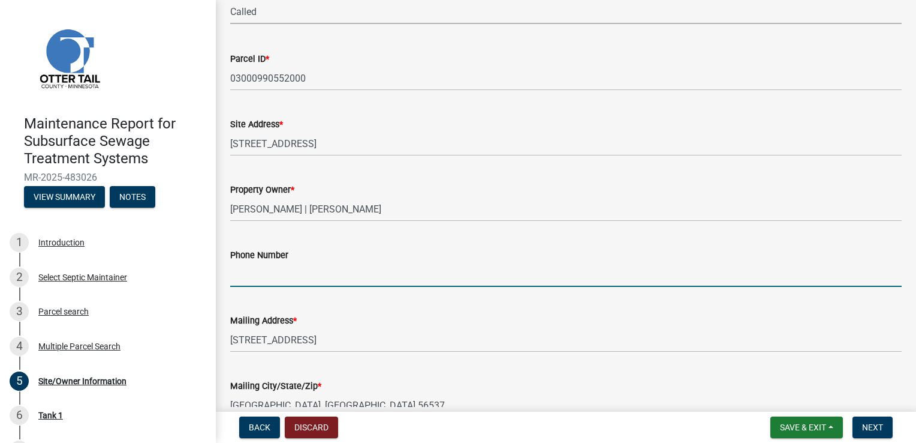
click at [254, 275] on input "Phone Number" at bounding box center [566, 274] width 672 height 25
type input "[PHONE_NUMBER]"
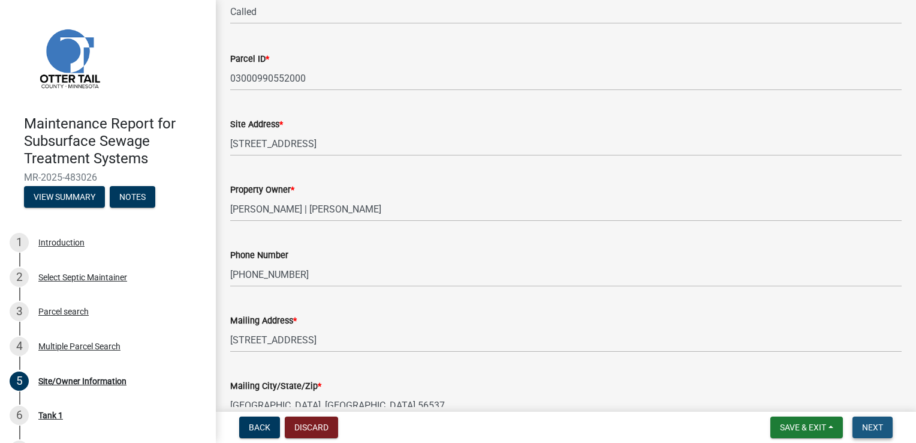
click at [869, 419] on button "Next" at bounding box center [873, 427] width 40 height 22
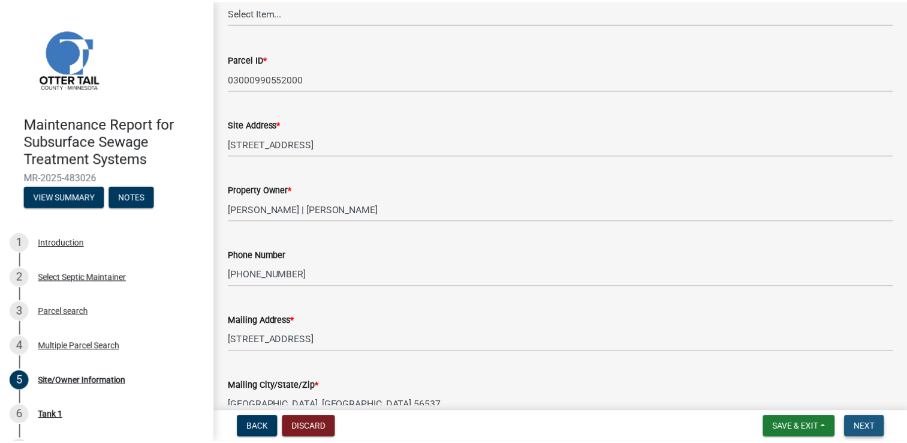
scroll to position [0, 0]
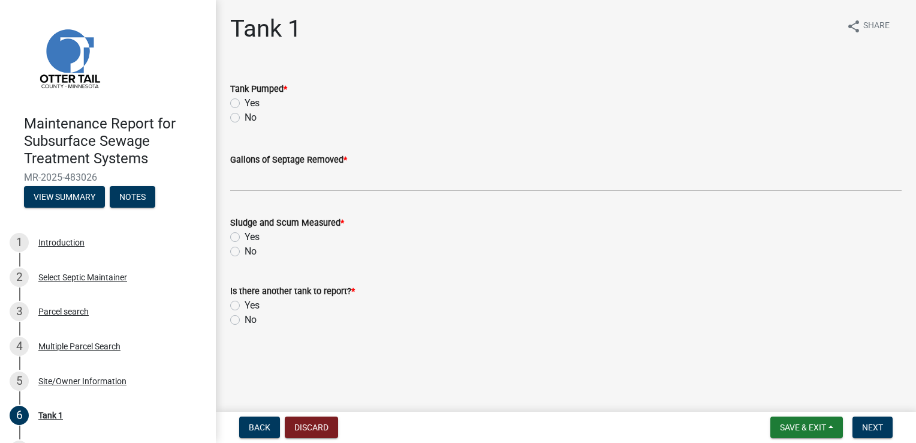
click at [246, 105] on label "Yes" at bounding box center [252, 103] width 15 height 14
click at [246, 104] on input "Yes" at bounding box center [249, 100] width 8 height 8
radio input "true"
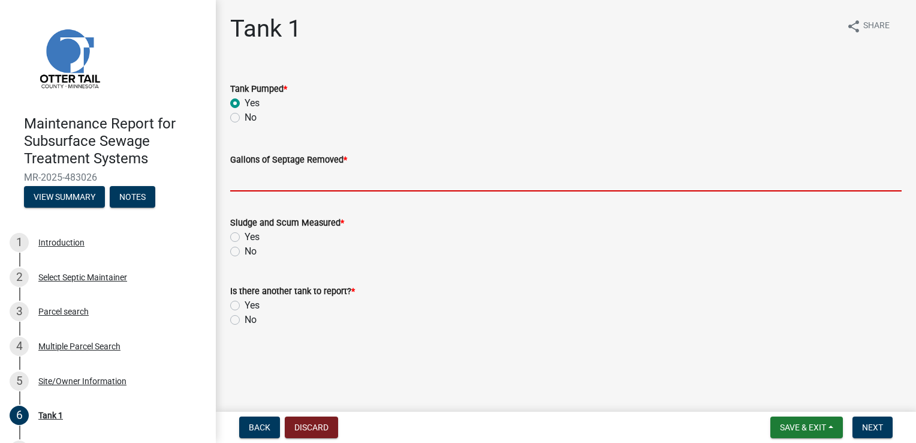
click at [232, 181] on input "Gallons of Septage Removed *" at bounding box center [566, 179] width 672 height 25
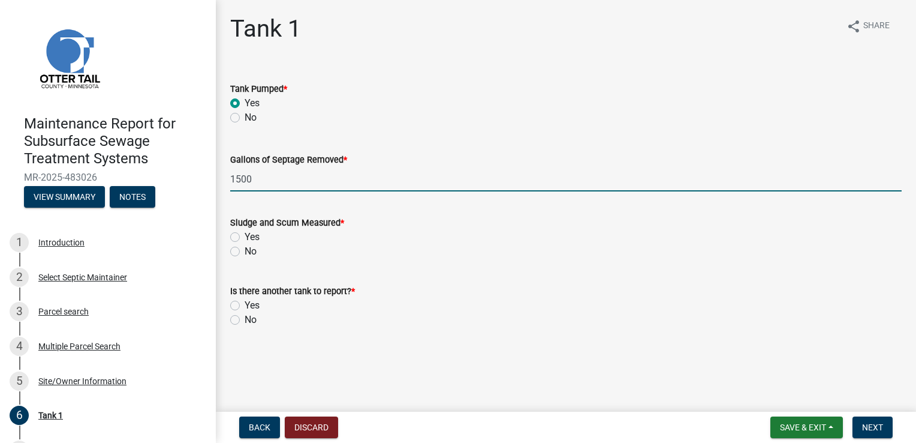
type input "1500"
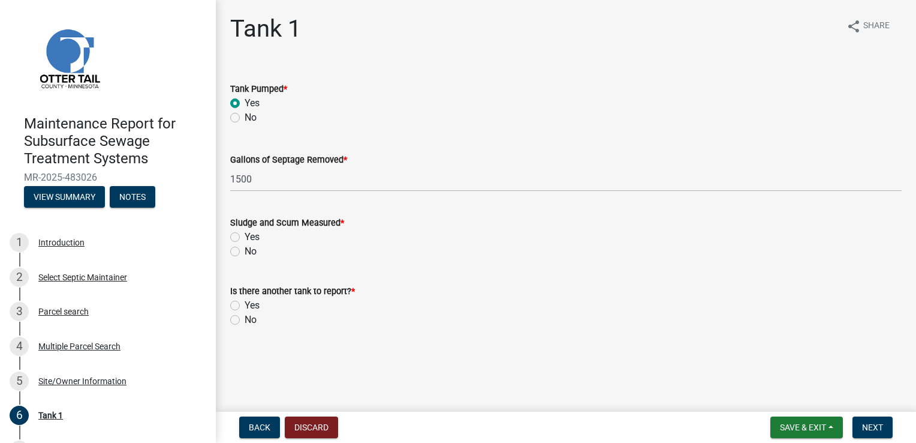
click at [245, 233] on label "Yes" at bounding box center [252, 237] width 15 height 14
click at [245, 233] on input "Yes" at bounding box center [249, 234] width 8 height 8
radio input "true"
click at [245, 319] on label "No" at bounding box center [251, 319] width 12 height 14
click at [245, 319] on input "No" at bounding box center [249, 316] width 8 height 8
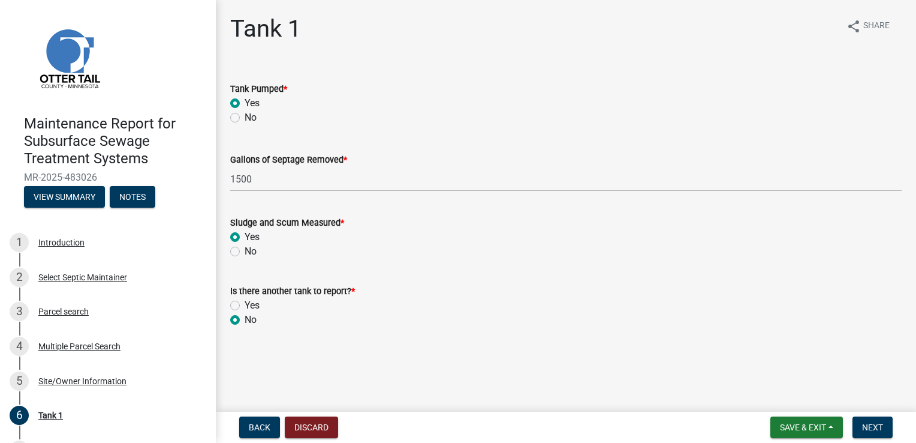
radio input "true"
click at [866, 426] on span "Next" at bounding box center [872, 427] width 21 height 10
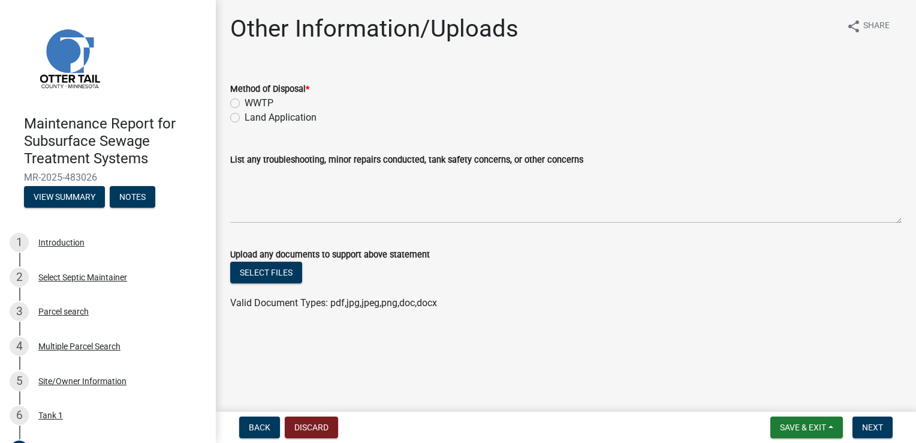
click at [263, 116] on label "Land Application" at bounding box center [281, 117] width 72 height 14
click at [252, 116] on input "Land Application" at bounding box center [249, 114] width 8 height 8
radio input "true"
click at [874, 426] on span "Next" at bounding box center [872, 427] width 21 height 10
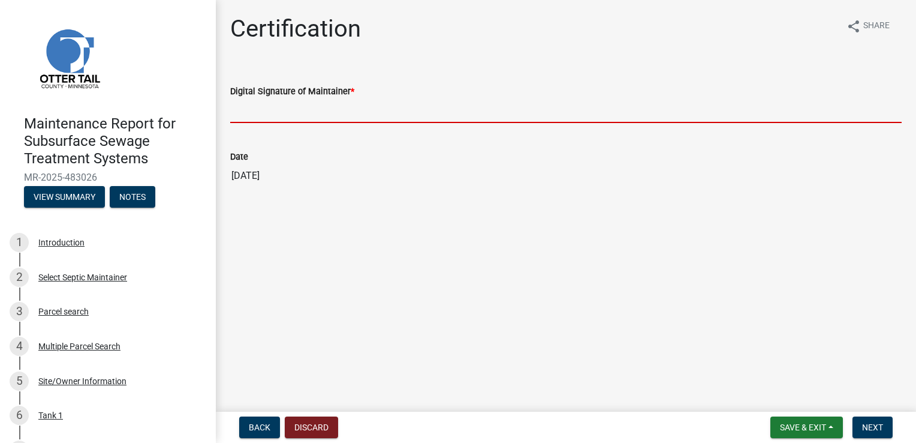
click at [284, 115] on input "Digital Signature of Maintainer *" at bounding box center [566, 110] width 672 height 25
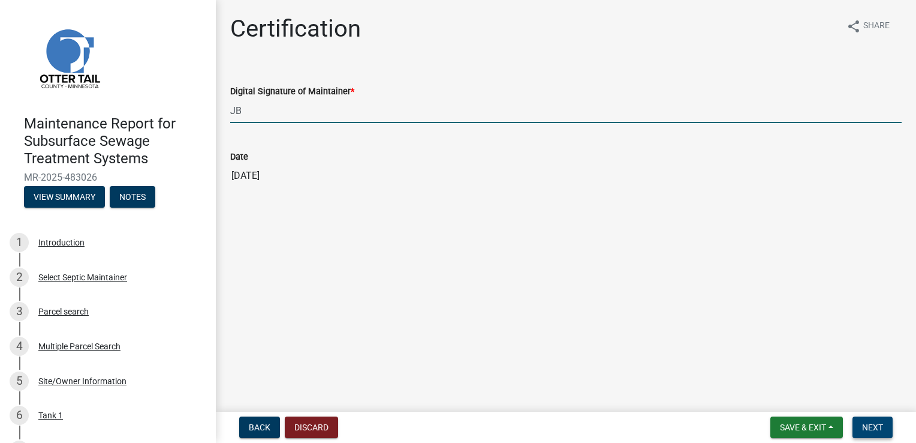
type input "JB"
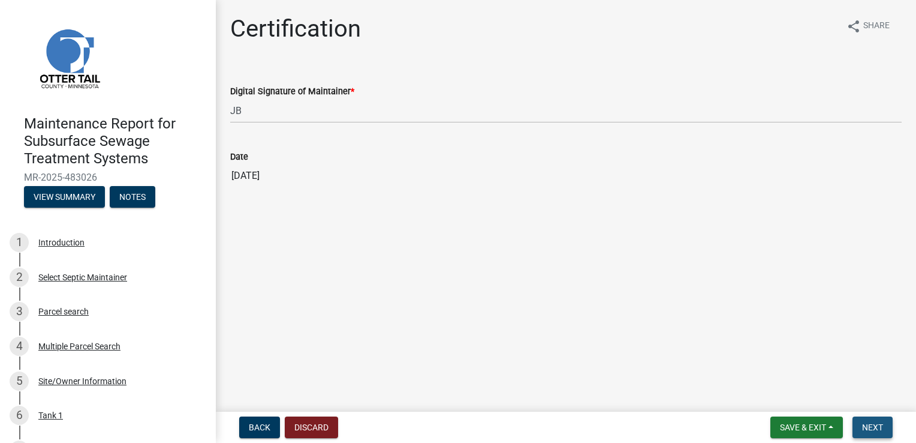
click at [865, 423] on span "Next" at bounding box center [872, 427] width 21 height 10
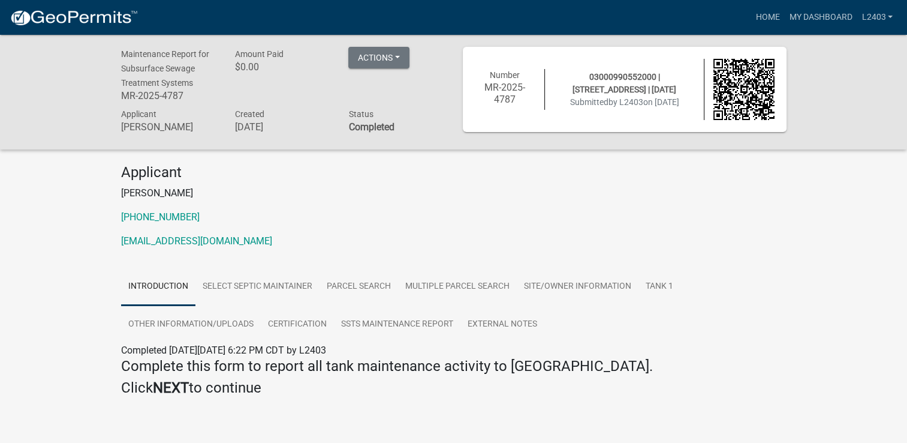
click at [372, 236] on p "[EMAIL_ADDRESS][DOMAIN_NAME]" at bounding box center [454, 241] width 666 height 14
click at [760, 19] on link "Home" at bounding box center [768, 17] width 34 height 23
